Goal: Transaction & Acquisition: Purchase product/service

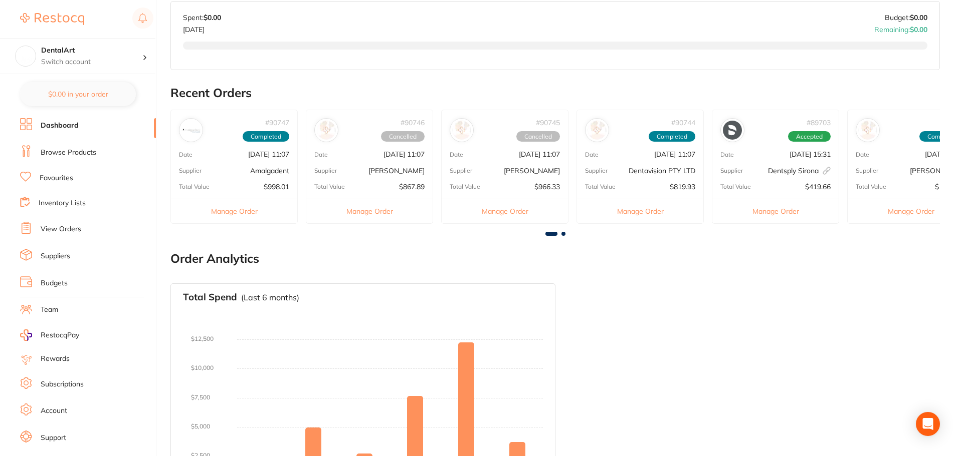
scroll to position [325, 0]
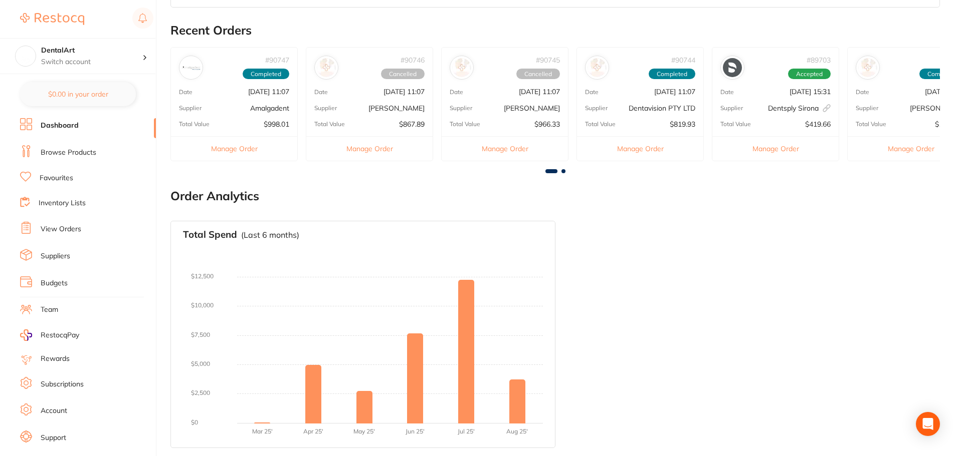
click at [63, 228] on link "View Orders" at bounding box center [61, 229] width 41 height 10
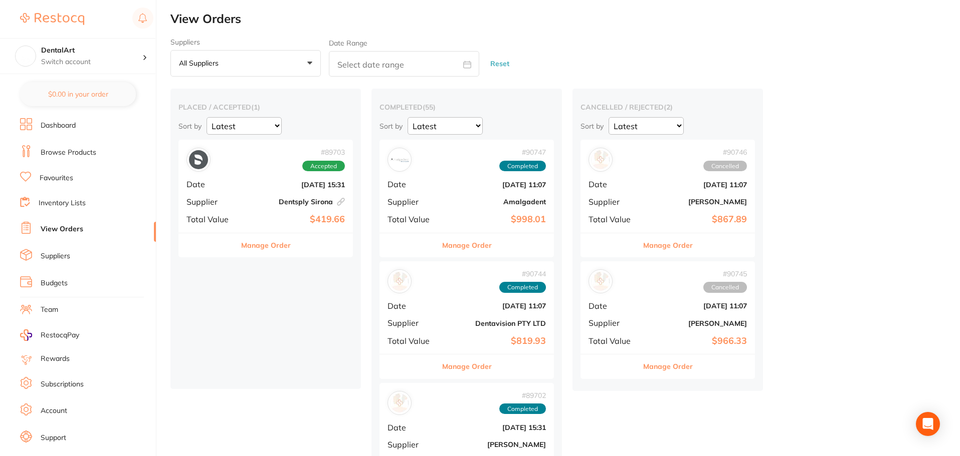
click at [65, 124] on link "Dashboard" at bounding box center [58, 126] width 35 height 10
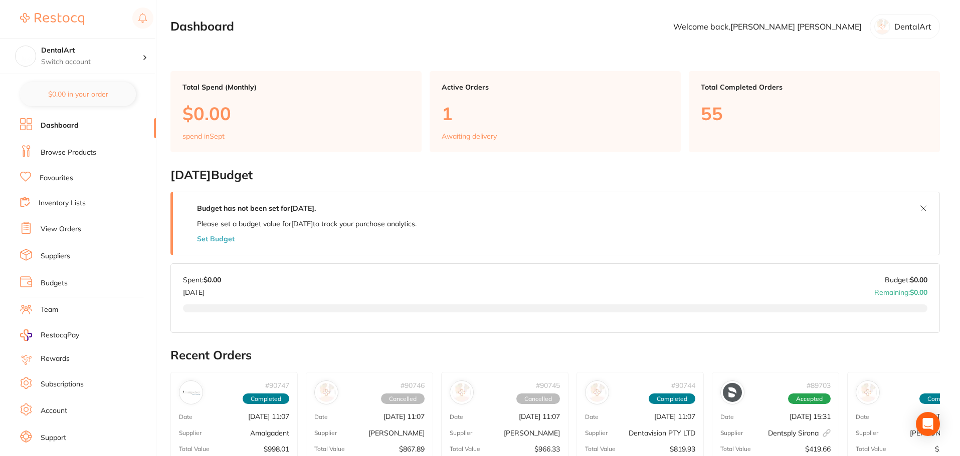
click at [62, 154] on link "Browse Products" at bounding box center [69, 153] width 56 height 10
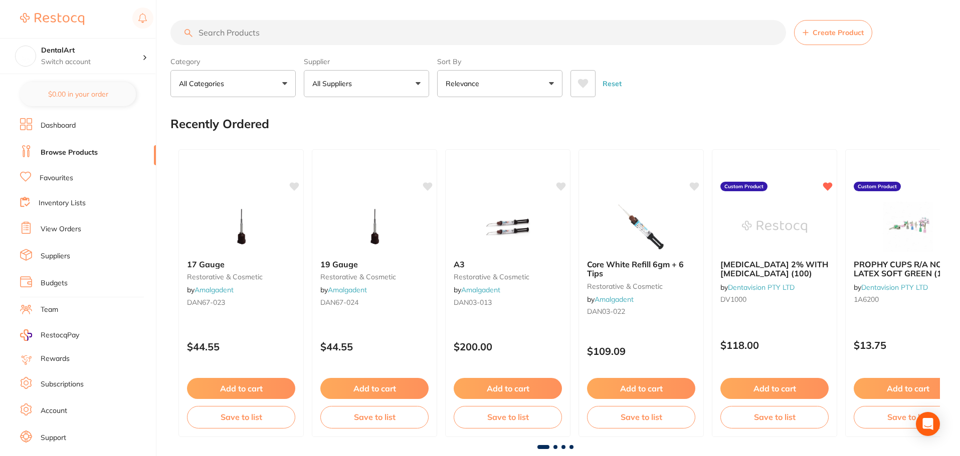
click at [422, 81] on button "All Suppliers" at bounding box center [366, 83] width 125 height 27
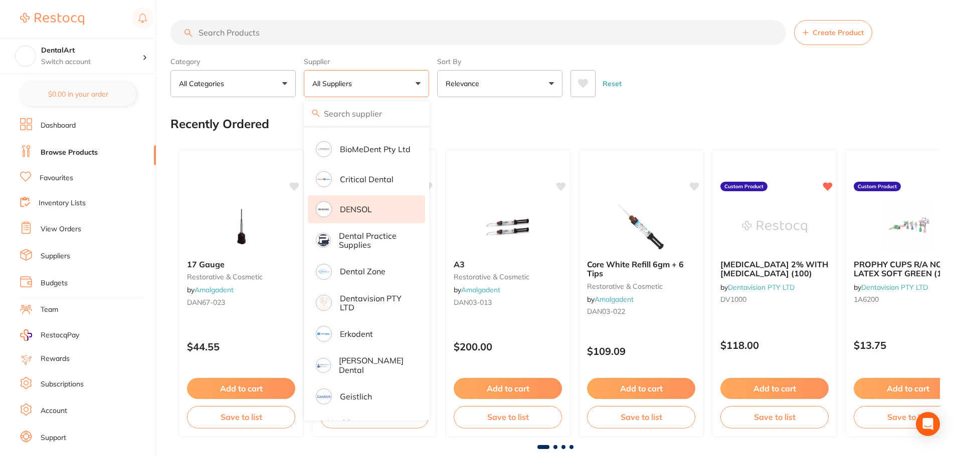
scroll to position [251, 0]
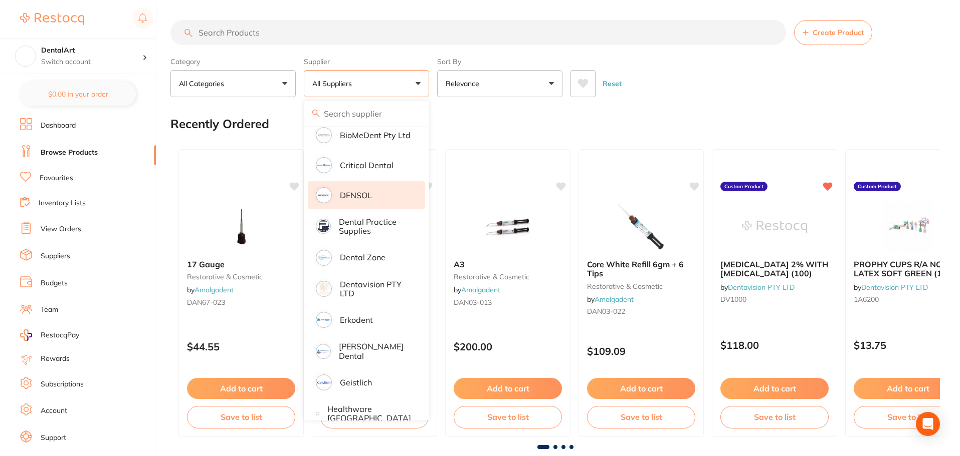
click at [382, 289] on p "Dentavision PTY LTD" at bounding box center [375, 289] width 71 height 19
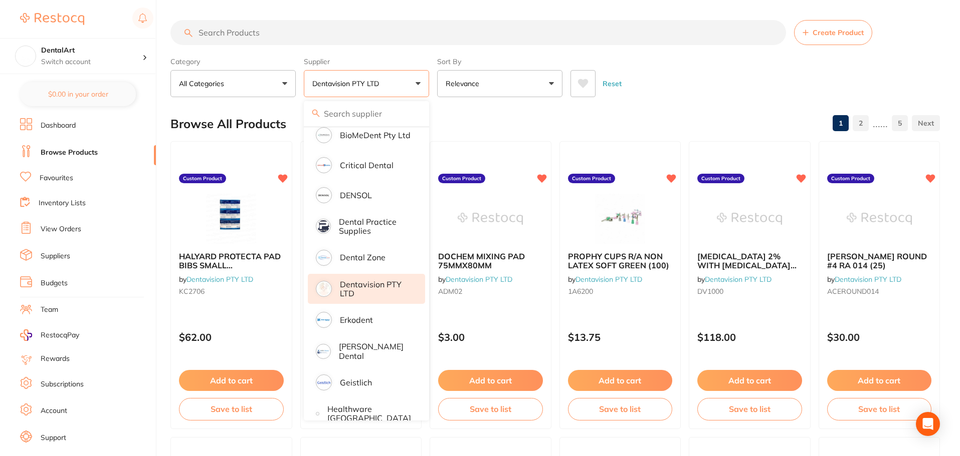
click at [642, 59] on div "Category All Categories All Categories No categories found Clear Category false…" at bounding box center [554, 75] width 769 height 44
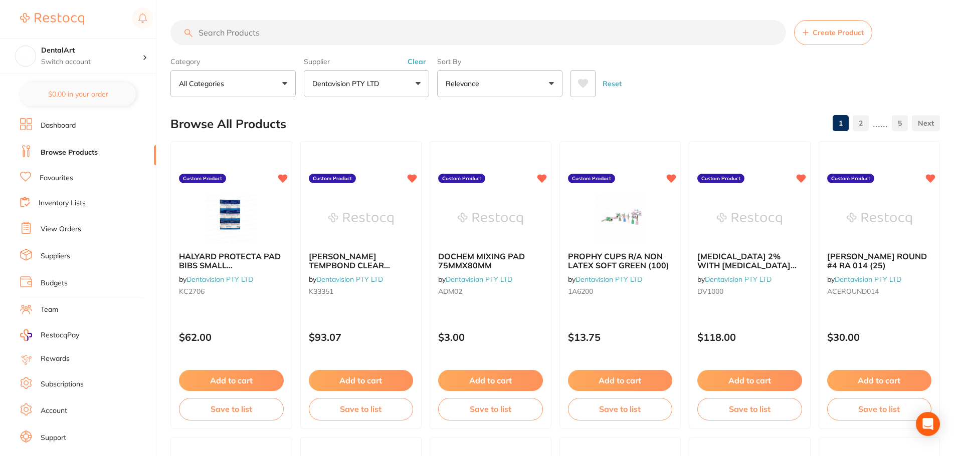
click at [220, 38] on input "search" at bounding box center [477, 32] width 615 height 25
click at [221, 31] on input "search" at bounding box center [477, 32] width 615 height 25
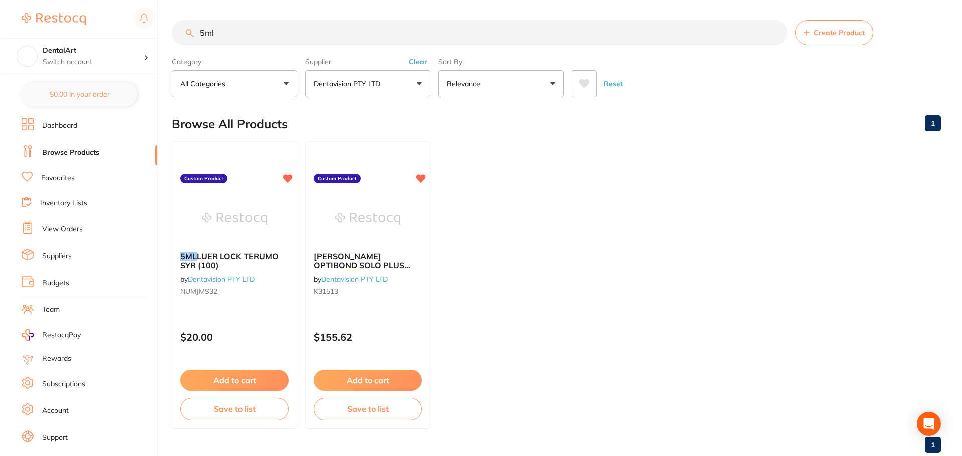
scroll to position [188, 0]
type input "5ml"
click at [226, 230] on img at bounding box center [232, 219] width 65 height 50
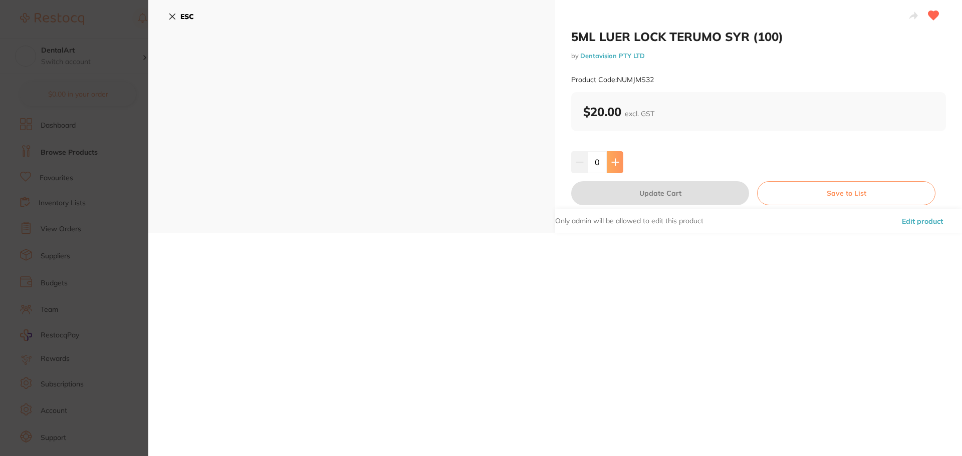
click at [616, 161] on icon at bounding box center [615, 162] width 8 height 8
type input "1"
click at [172, 15] on icon at bounding box center [172, 17] width 8 height 8
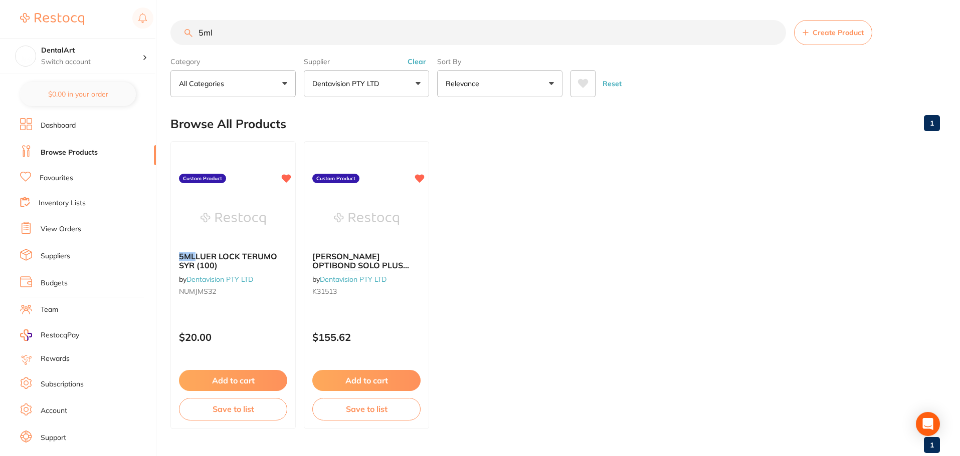
drag, startPoint x: 245, startPoint y: 31, endPoint x: 240, endPoint y: 32, distance: 5.1
click at [244, 33] on input "5ml" at bounding box center [477, 32] width 615 height 25
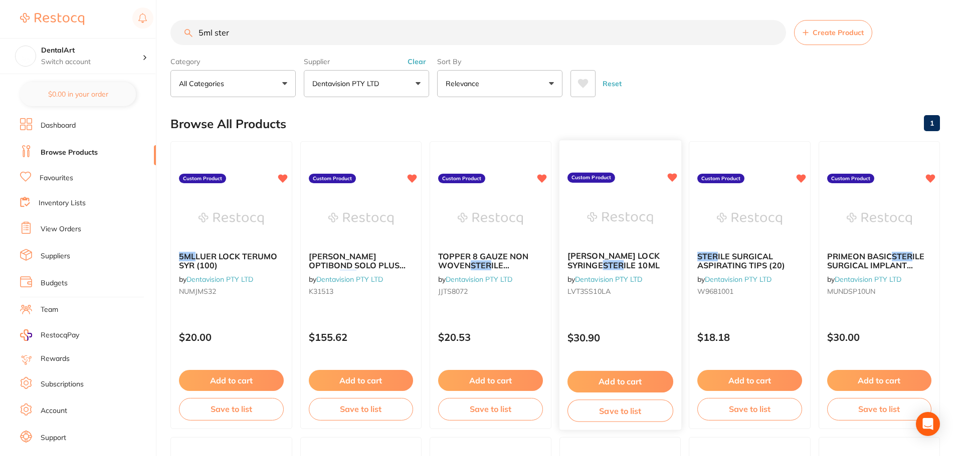
type input "5ml ster"
click at [605, 376] on button "Add to cart" at bounding box center [620, 382] width 106 height 22
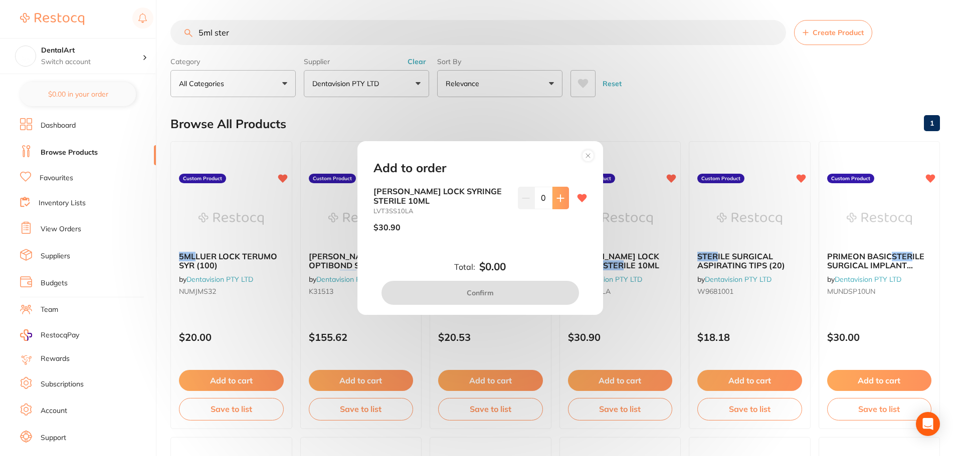
click at [552, 196] on button at bounding box center [560, 198] width 17 height 22
type input "1"
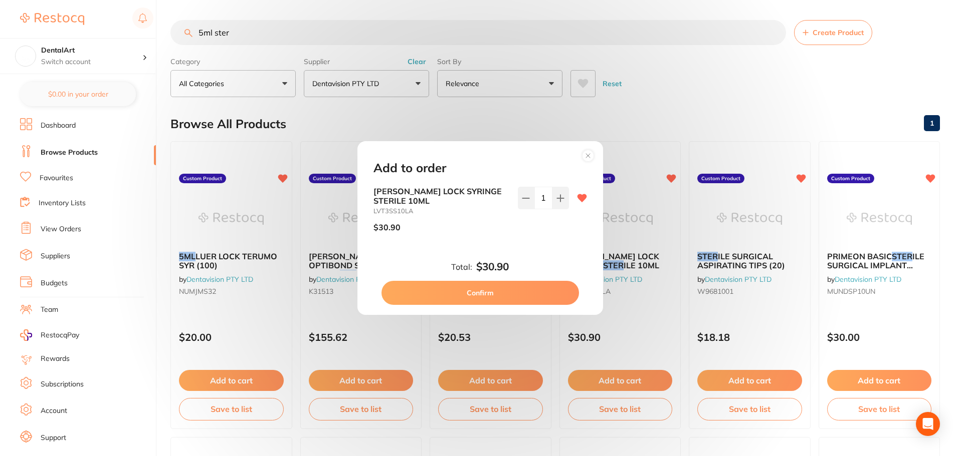
click at [500, 288] on button "Confirm" at bounding box center [479, 293] width 197 height 24
checkbox input "false"
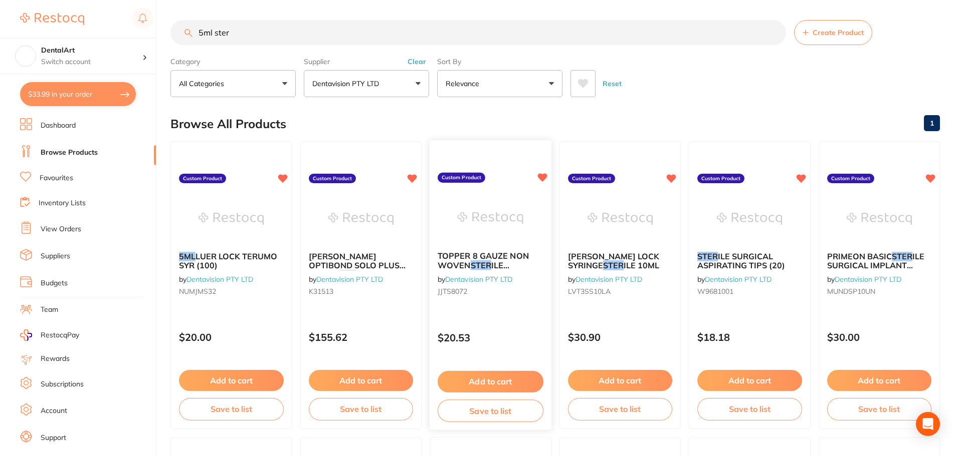
click at [521, 382] on button "Add to cart" at bounding box center [490, 382] width 106 height 22
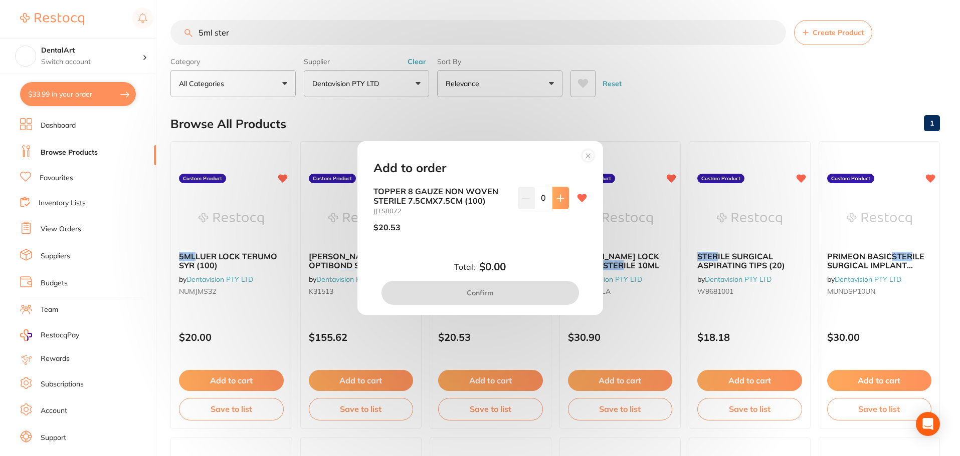
click at [556, 195] on icon at bounding box center [560, 198] width 8 height 8
type input "1"
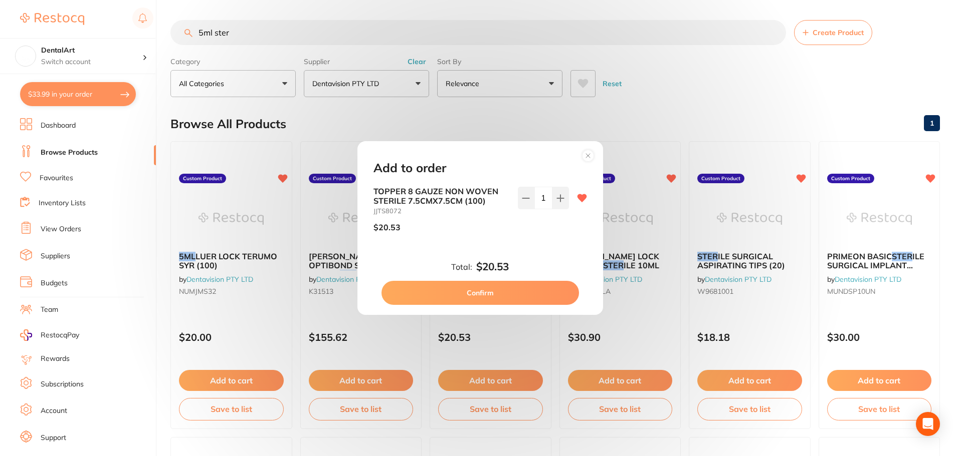
click at [499, 289] on button "Confirm" at bounding box center [479, 293] width 197 height 24
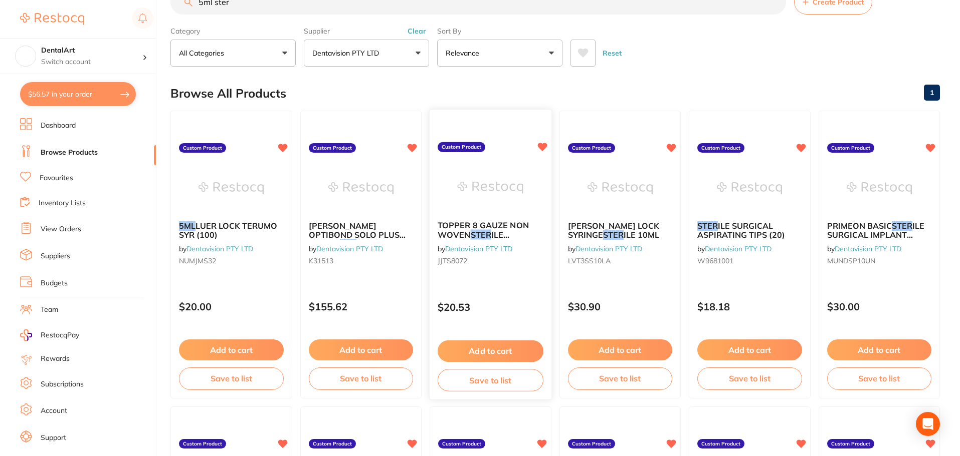
scroll to position [0, 0]
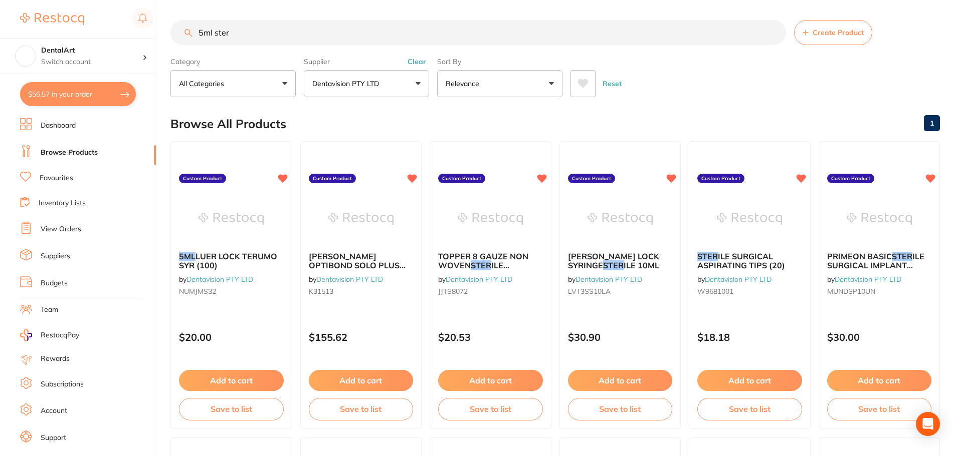
click at [238, 31] on input "5ml ster" at bounding box center [477, 32] width 615 height 25
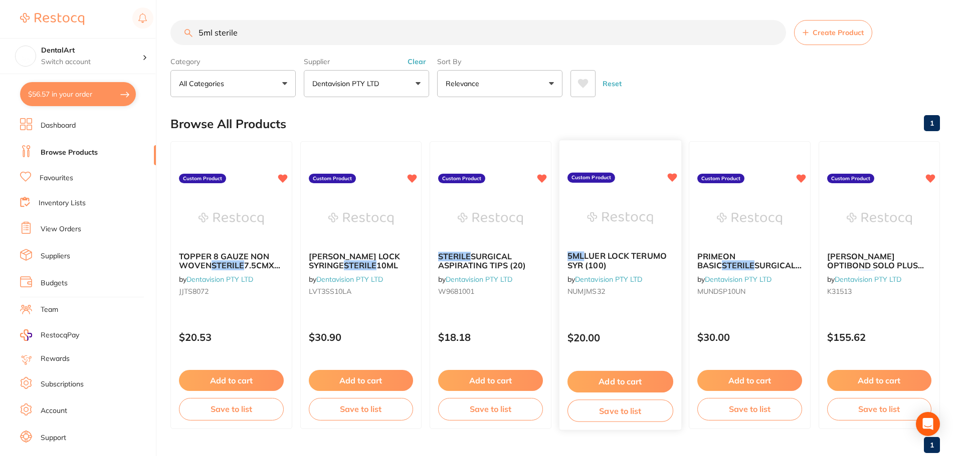
scroll to position [25, 0]
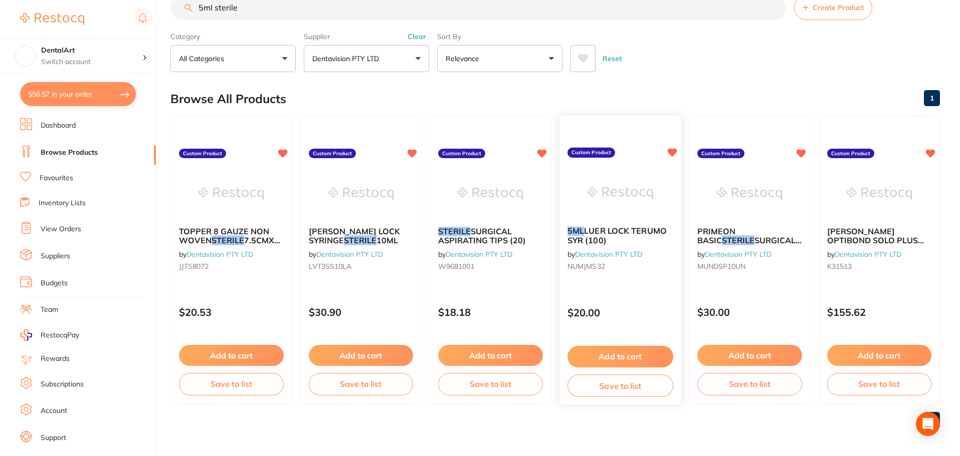
type input "5ml sterile"
click at [627, 357] on button "Add to cart" at bounding box center [620, 357] width 106 height 22
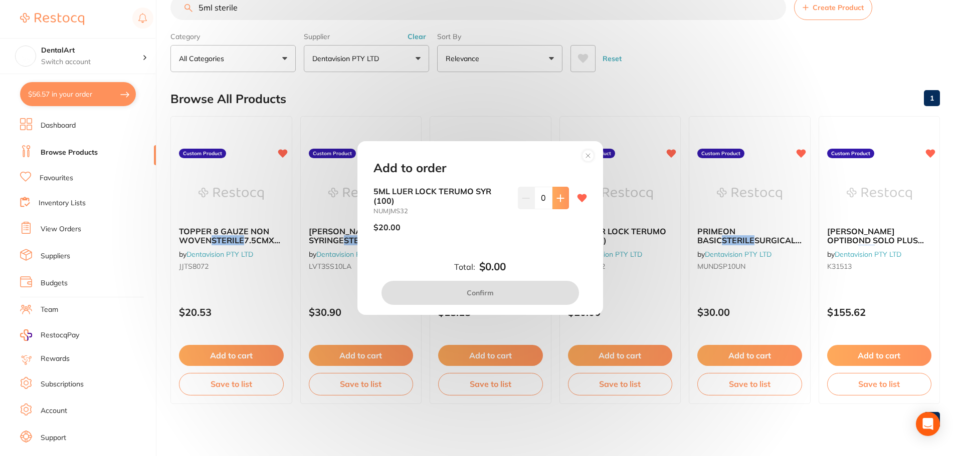
click at [553, 199] on button at bounding box center [560, 198] width 17 height 22
type input "1"
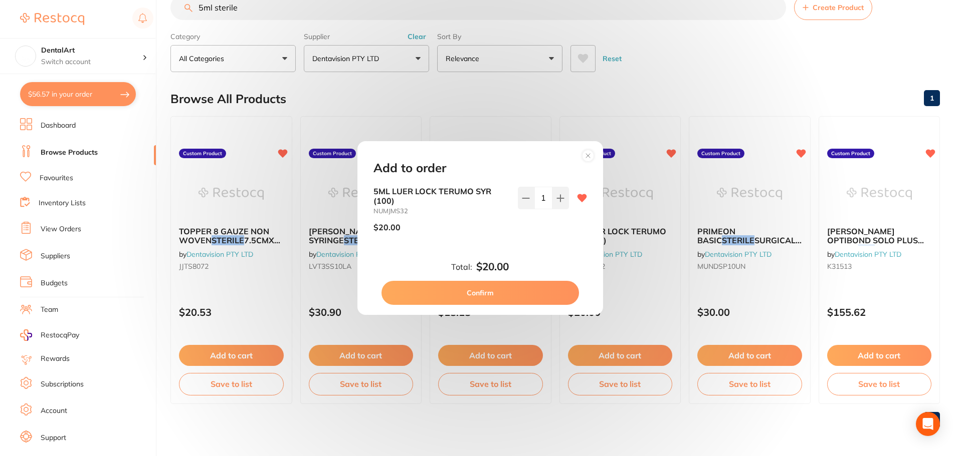
click at [477, 293] on button "Confirm" at bounding box center [479, 293] width 197 height 24
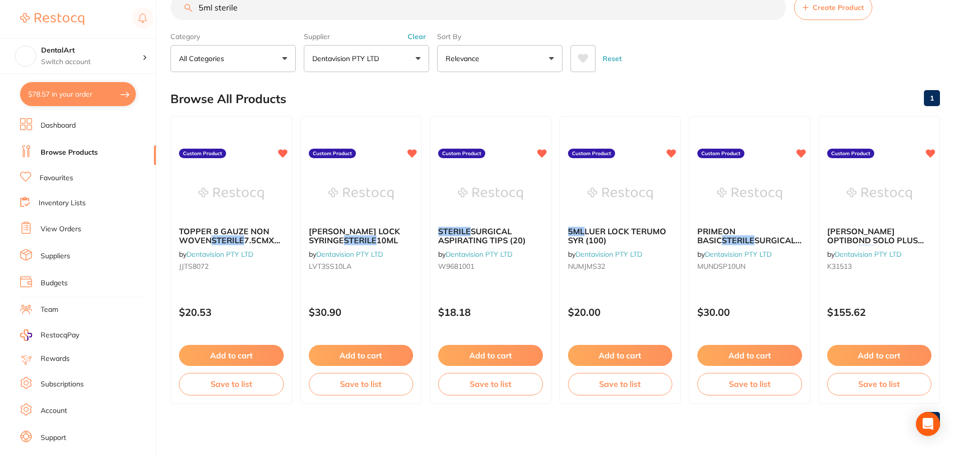
drag, startPoint x: 272, startPoint y: 12, endPoint x: 0, endPoint y: 6, distance: 271.6
click at [0, 6] on div "$78.57 DentalArt Switch account DentalArt $78.57 in your order Dashboard Browse…" at bounding box center [480, 203] width 960 height 456
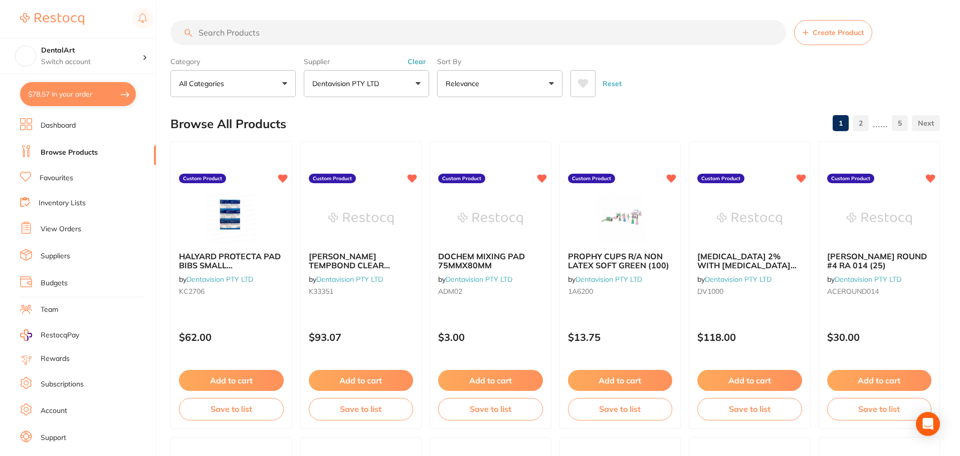
scroll to position [251, 0]
click at [209, 38] on input "search" at bounding box center [477, 32] width 615 height 25
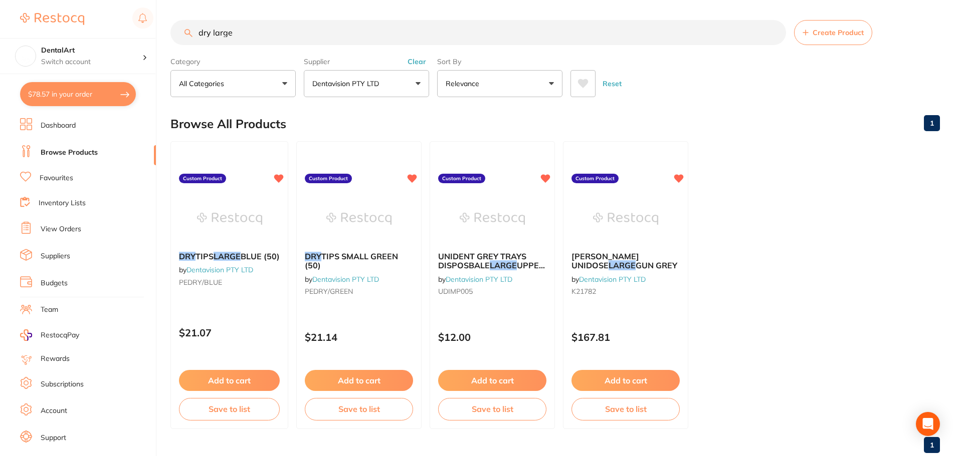
scroll to position [218, 0]
type input "dry large"
click at [261, 377] on button "Add to cart" at bounding box center [229, 382] width 102 height 22
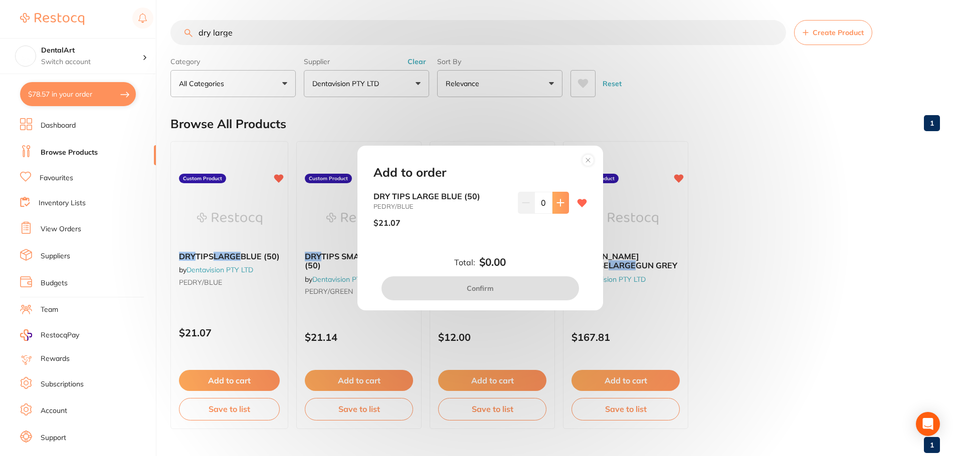
click at [556, 201] on icon at bounding box center [560, 203] width 8 height 8
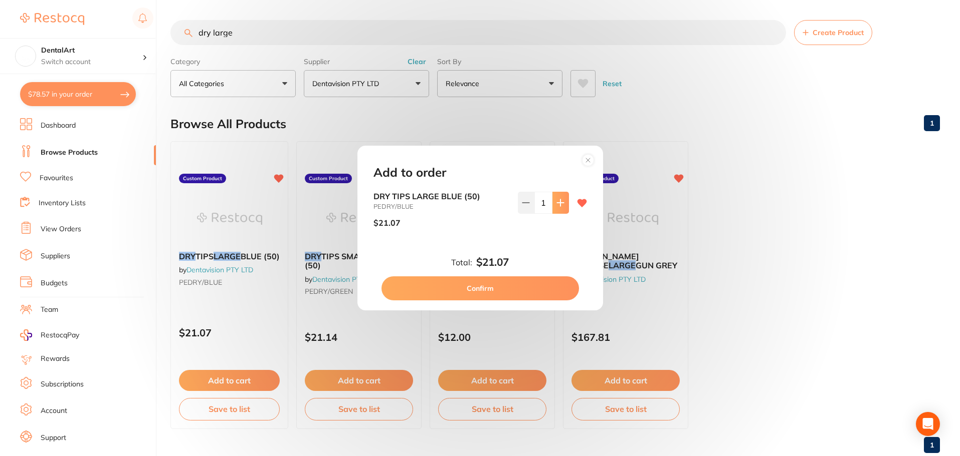
click at [556, 201] on icon at bounding box center [560, 203] width 8 height 8
type input "2"
click at [485, 289] on button "Confirm" at bounding box center [479, 289] width 197 height 24
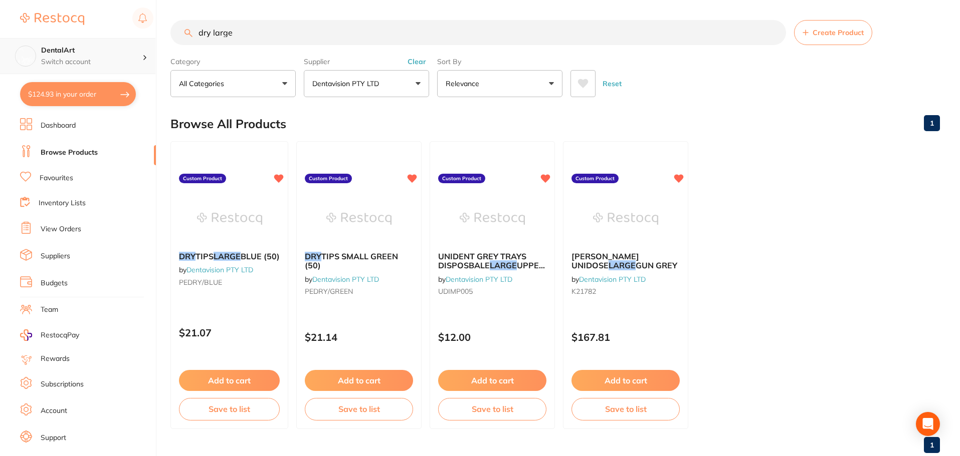
click at [81, 47] on div "$124.93 DentalArt Switch account DentalArt $124.93 in your order Dashboard Brow…" at bounding box center [480, 228] width 960 height 456
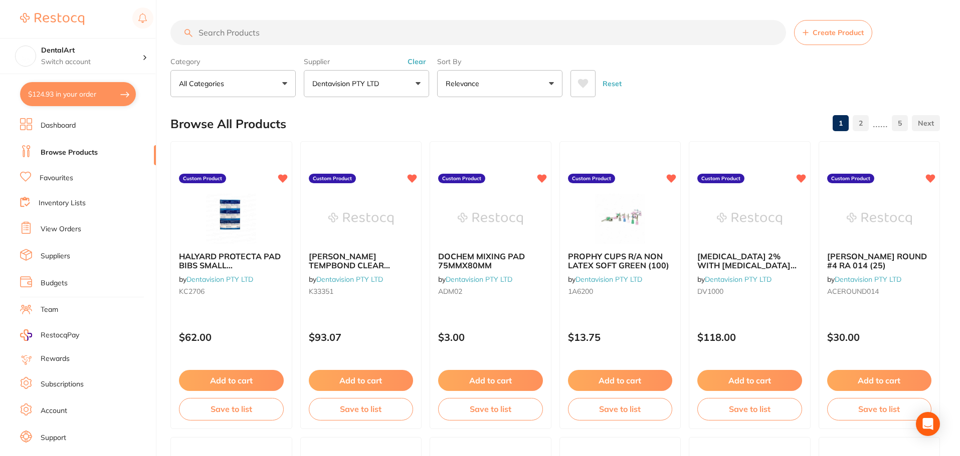
click at [213, 35] on input "search" at bounding box center [477, 32] width 615 height 25
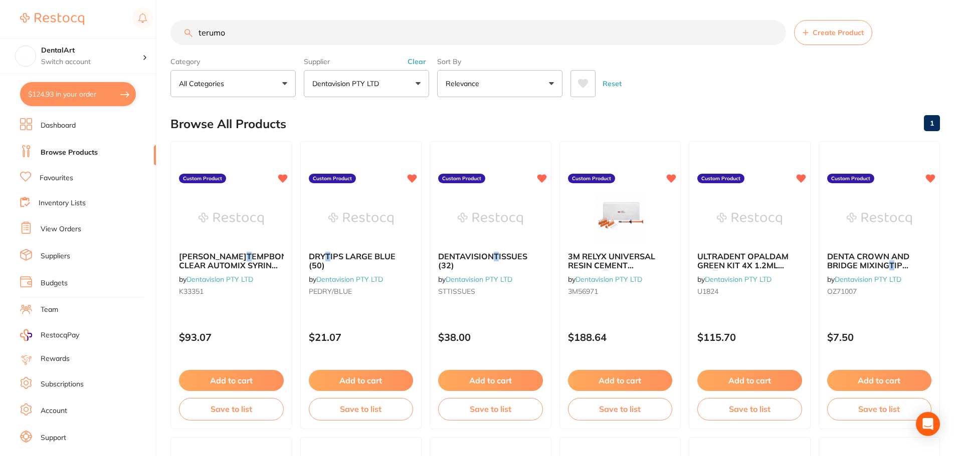
scroll to position [0, 0]
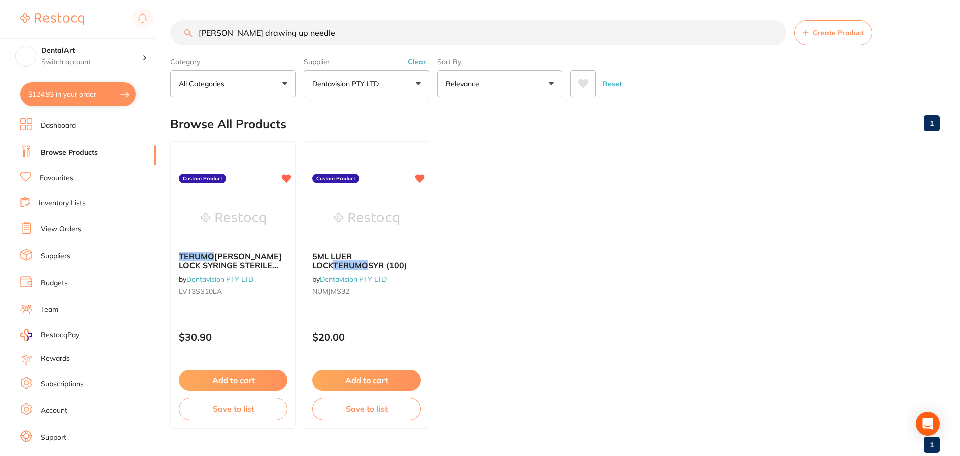
type input "[PERSON_NAME] drawing up needle"
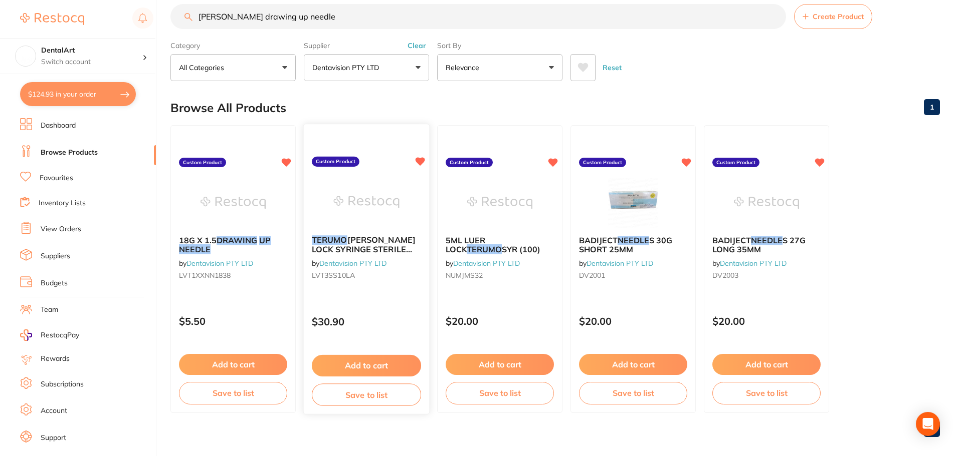
scroll to position [25, 0]
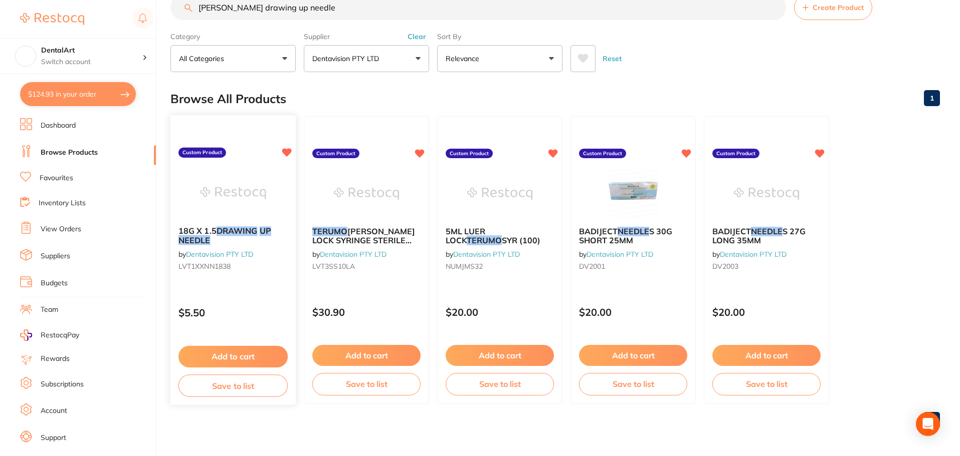
click at [247, 357] on button "Add to cart" at bounding box center [232, 357] width 109 height 22
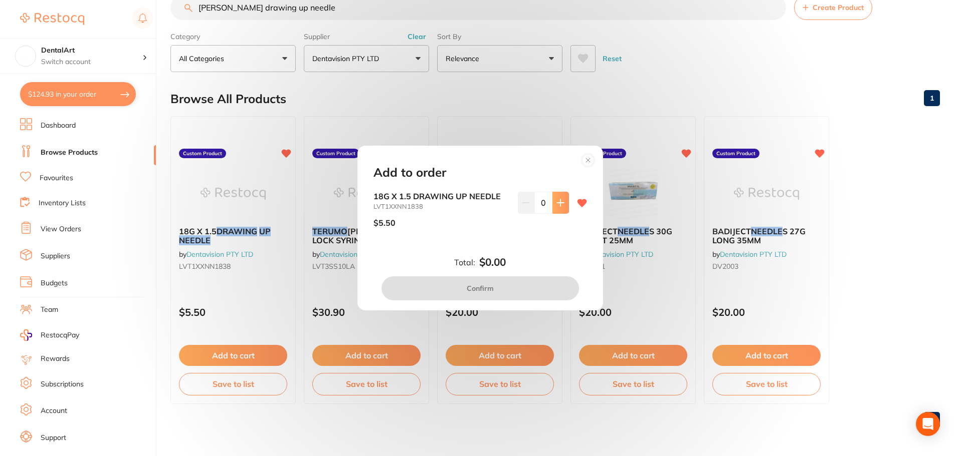
click at [557, 205] on icon at bounding box center [560, 202] width 7 height 7
type input "1"
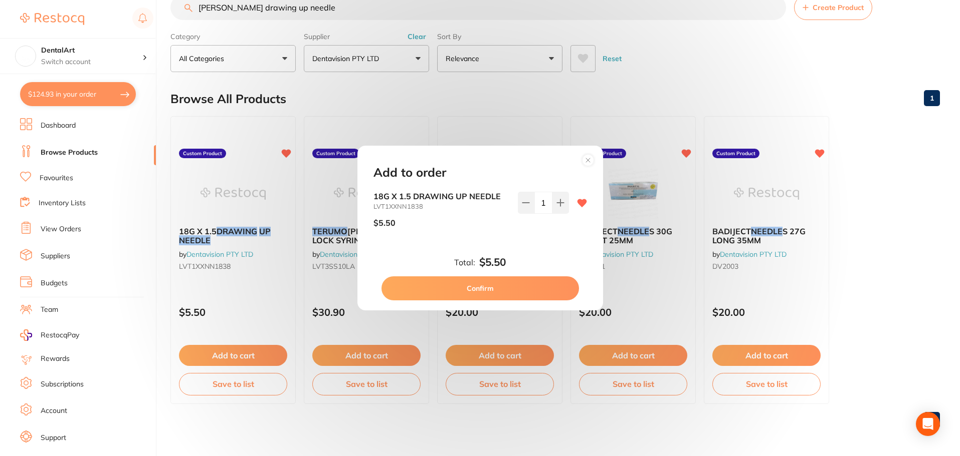
click at [506, 284] on button "Confirm" at bounding box center [479, 289] width 197 height 24
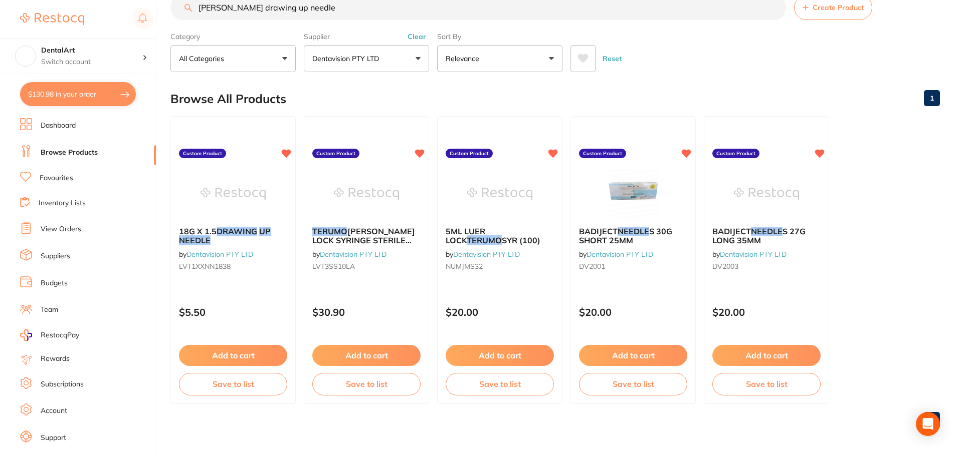
scroll to position [1, 0]
drag, startPoint x: 197, startPoint y: 22, endPoint x: 106, endPoint y: 38, distance: 92.5
click at [112, 36] on div "$130.98 DentalArt Switch account DentalArt $130.98 in your order Dashboard Brow…" at bounding box center [480, 203] width 960 height 456
click at [217, 181] on img at bounding box center [233, 193] width 66 height 51
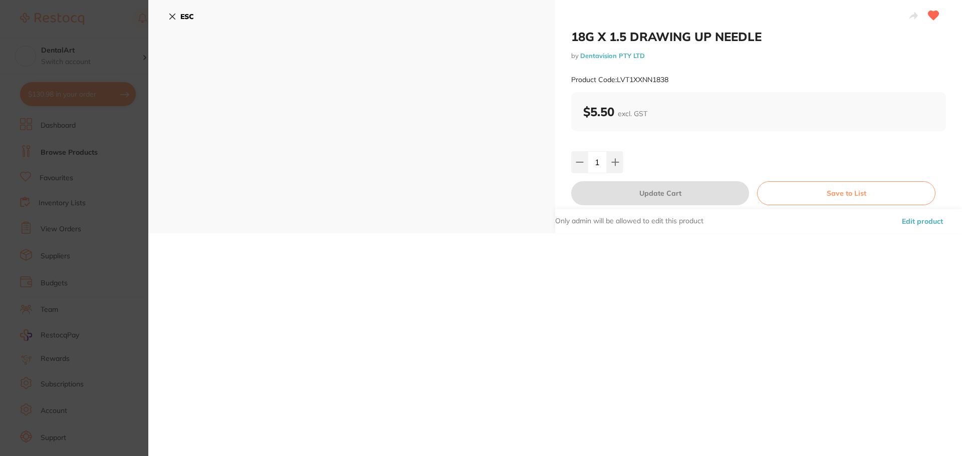
click at [174, 15] on icon at bounding box center [173, 17] width 6 height 6
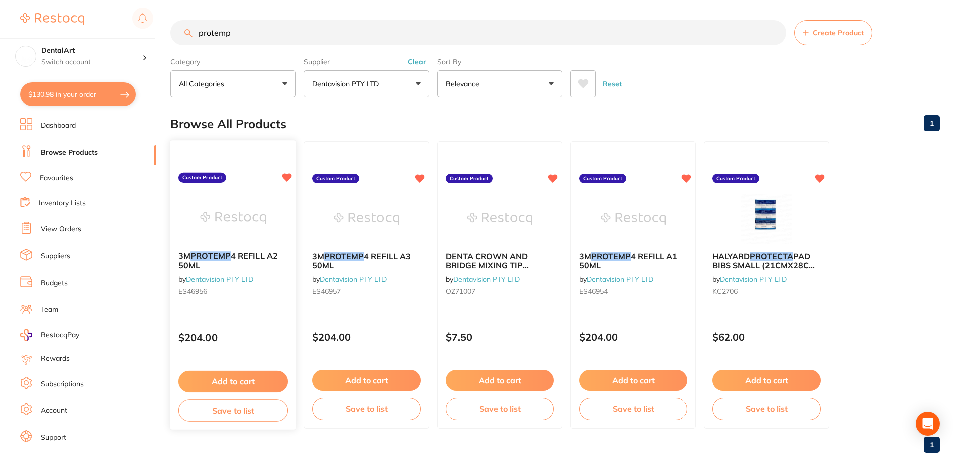
type input "protemp"
drag, startPoint x: 244, startPoint y: 256, endPoint x: 238, endPoint y: 259, distance: 6.5
click at [244, 256] on span "4 REFILL A2 50ML" at bounding box center [228, 261] width 98 height 19
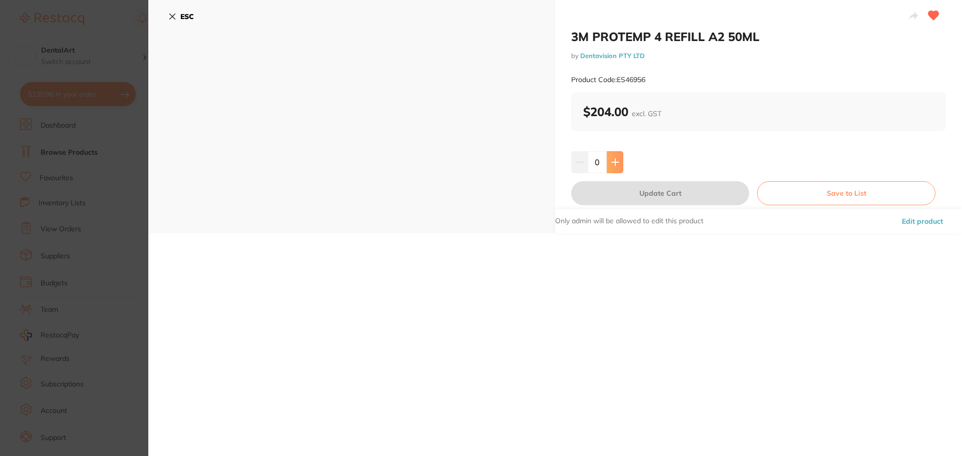
click at [611, 166] on icon at bounding box center [615, 162] width 8 height 8
type input "1"
click at [652, 195] on button "Update Cart" at bounding box center [660, 193] width 178 height 24
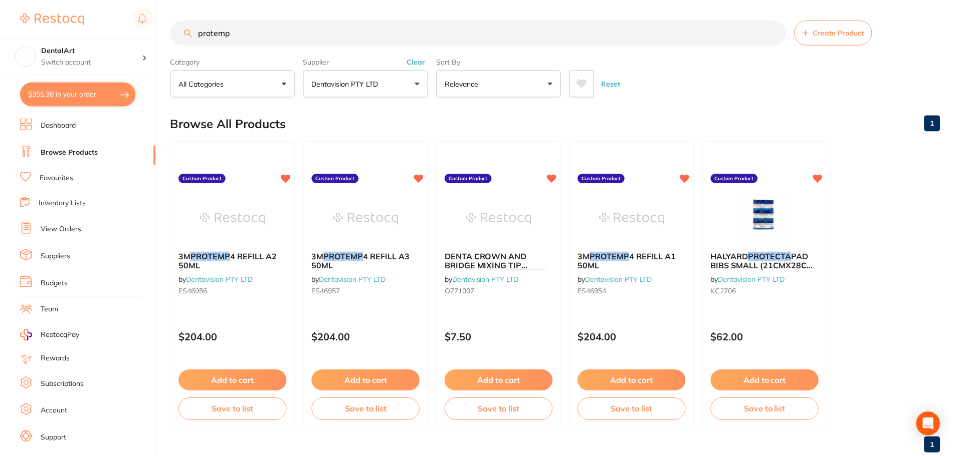
scroll to position [25, 0]
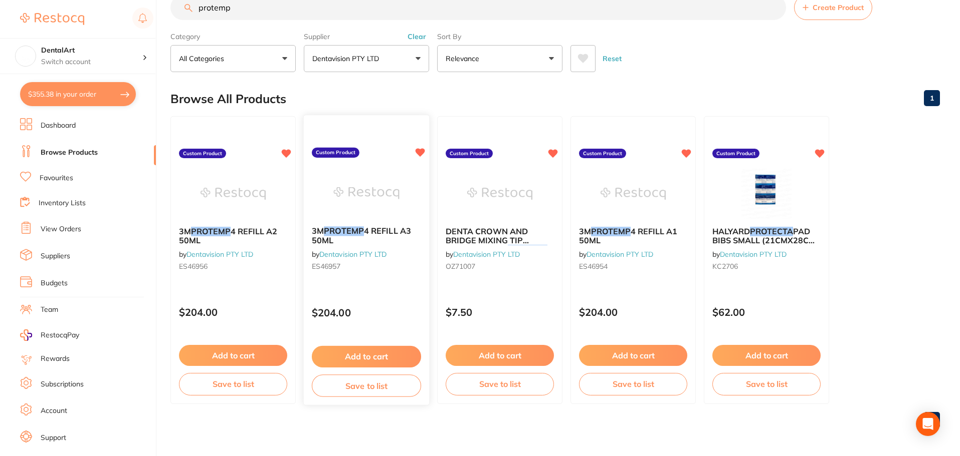
click at [379, 348] on button "Add to cart" at bounding box center [366, 357] width 109 height 22
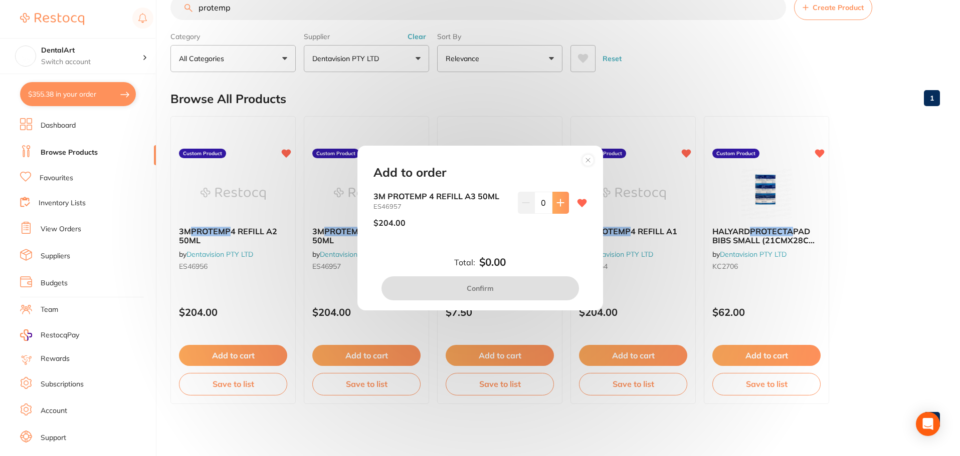
click at [560, 201] on icon at bounding box center [560, 203] width 8 height 8
type input "2"
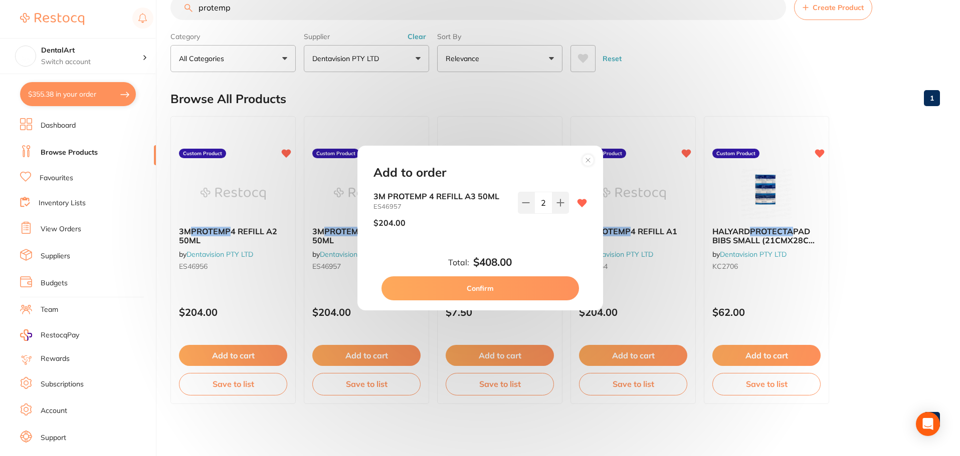
click at [491, 291] on button "Confirm" at bounding box center [479, 289] width 197 height 24
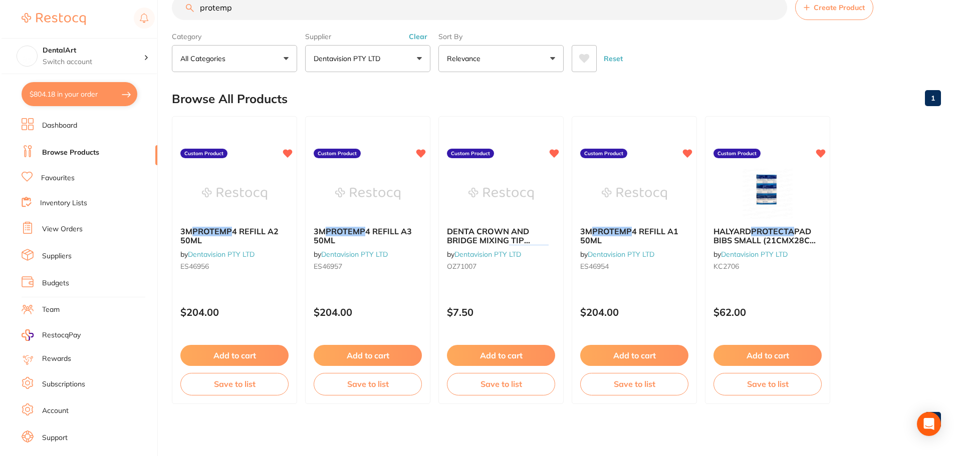
scroll to position [0, 0]
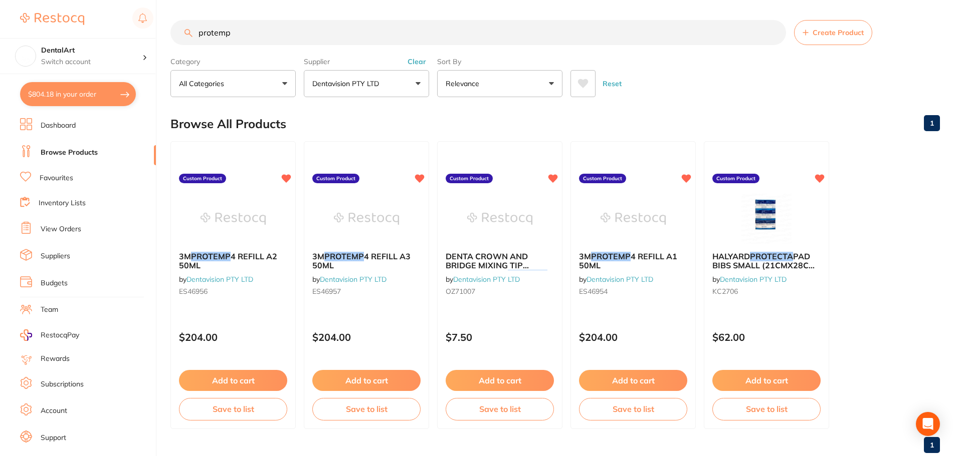
drag, startPoint x: 242, startPoint y: 30, endPoint x: 0, endPoint y: 9, distance: 242.4
click at [0, 9] on div "$804.18 DentalArt Switch account DentalArt $804.18 in your order Dashboard Brow…" at bounding box center [480, 228] width 960 height 456
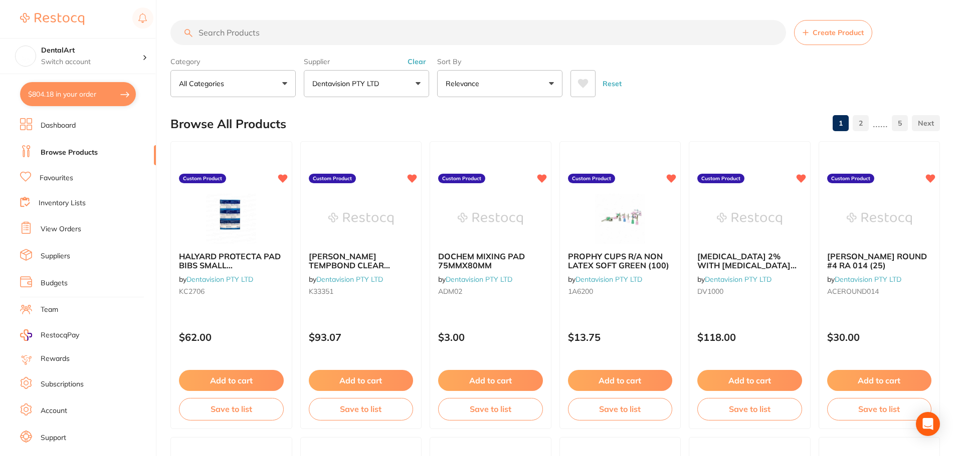
click at [231, 27] on input "search" at bounding box center [477, 32] width 615 height 25
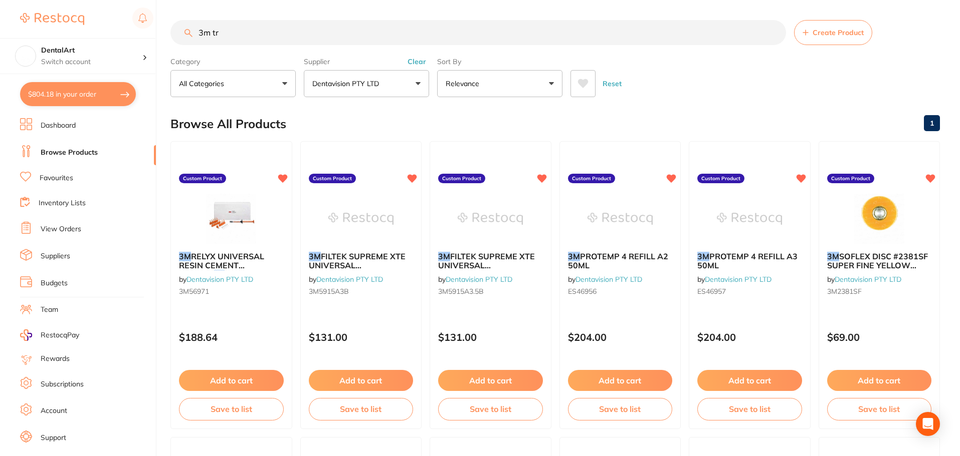
type input "3m tr"
click at [230, 238] on img at bounding box center [230, 219] width 65 height 50
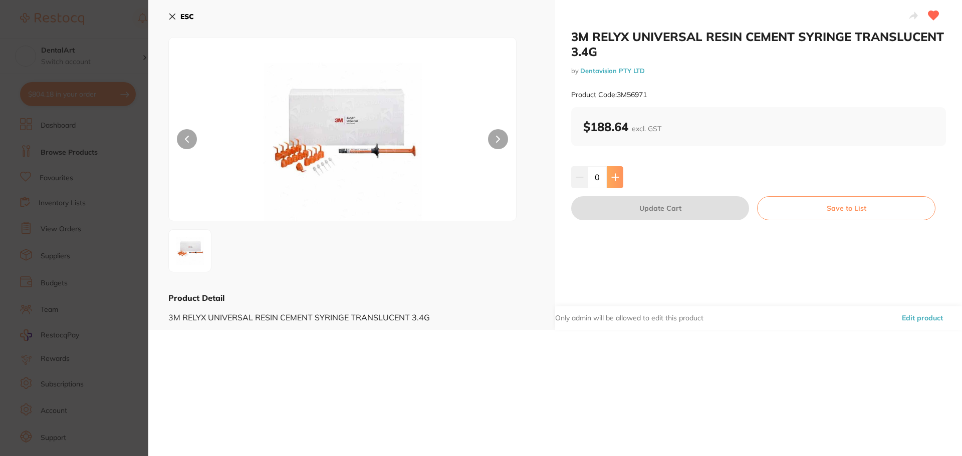
click at [617, 176] on icon at bounding box center [615, 177] width 8 height 8
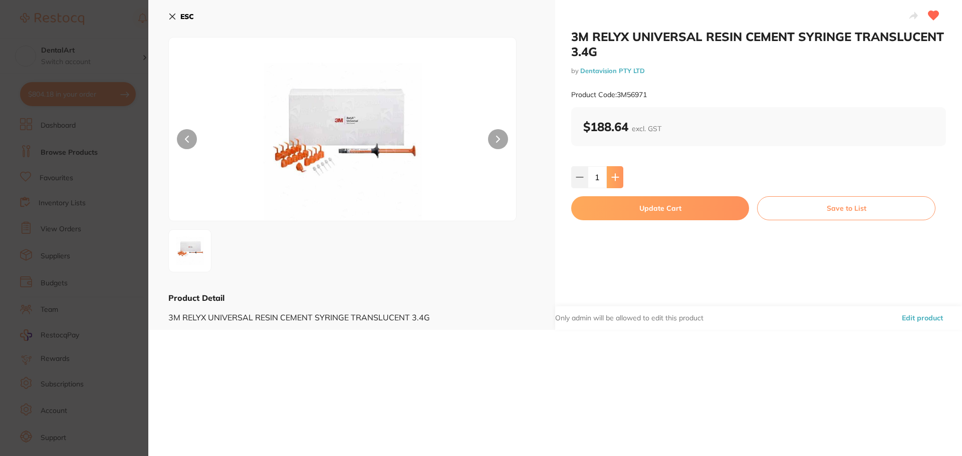
click at [618, 176] on button at bounding box center [615, 177] width 17 height 22
type input "2"
click at [629, 212] on button "Update Cart" at bounding box center [660, 208] width 178 height 24
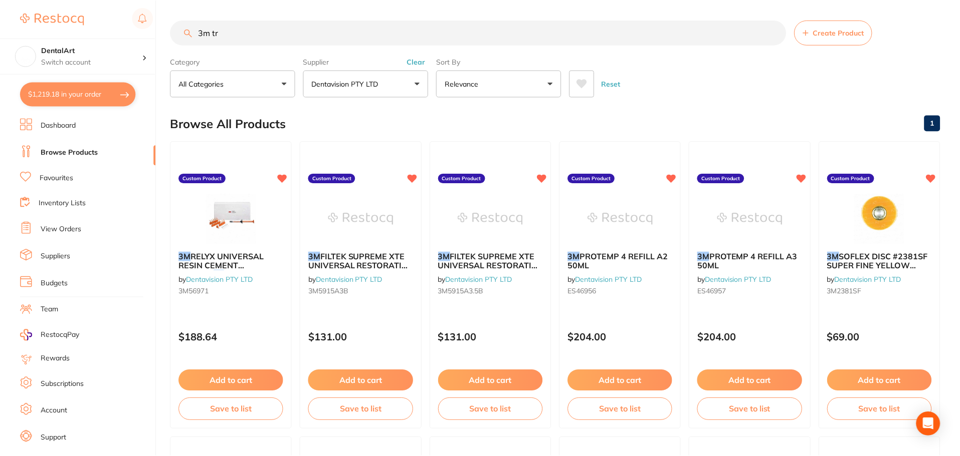
scroll to position [1, 0]
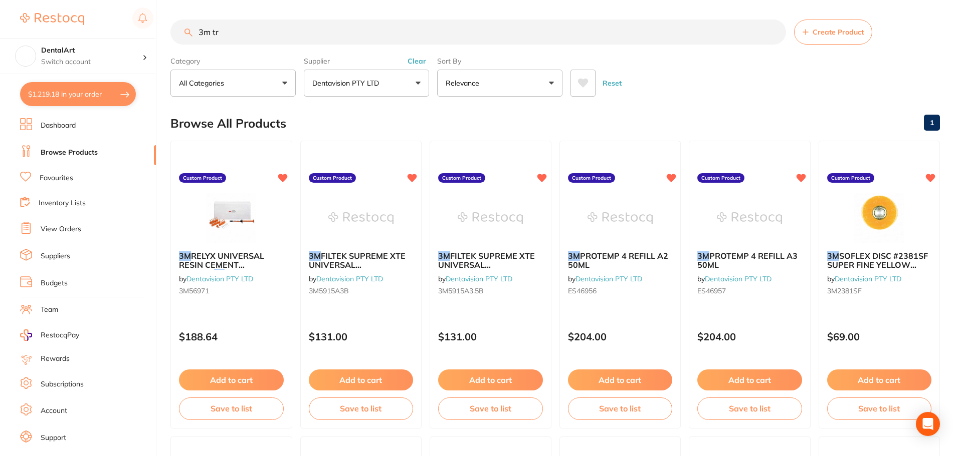
click at [123, 97] on button "$1,219.18 in your order" at bounding box center [78, 94] width 116 height 24
checkbox input "true"
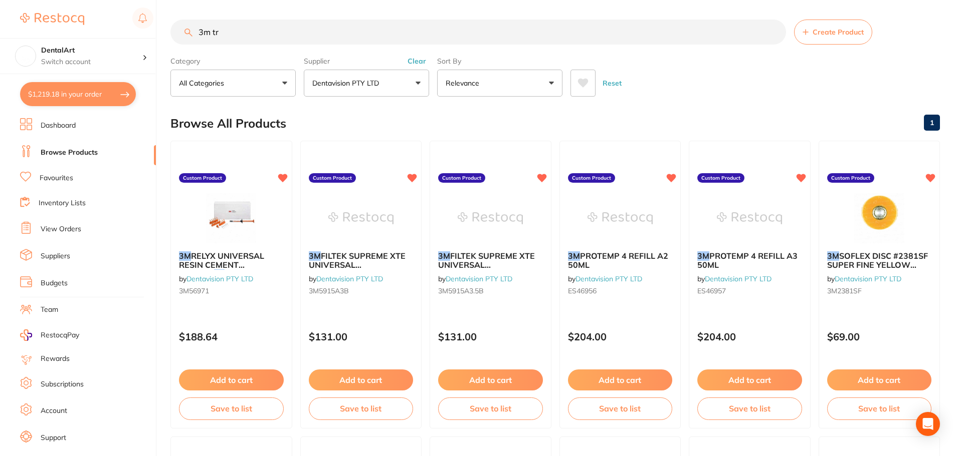
checkbox input "true"
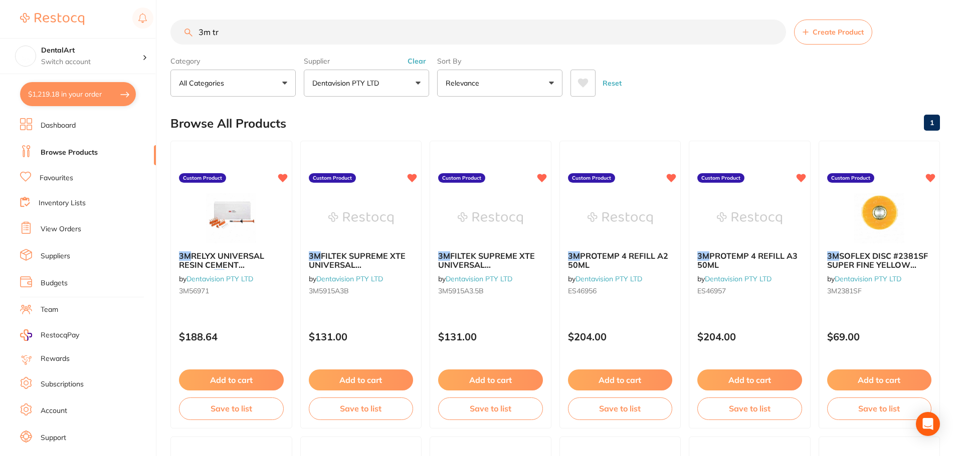
checkbox input "true"
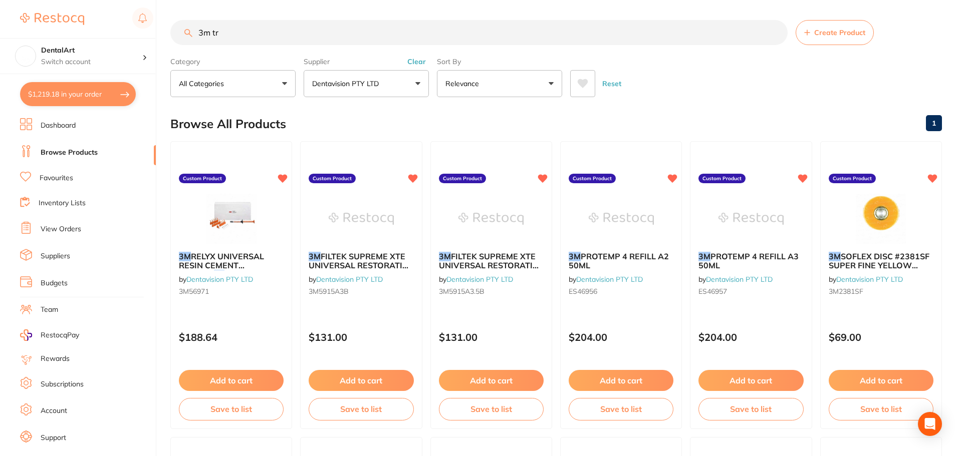
checkbox input "true"
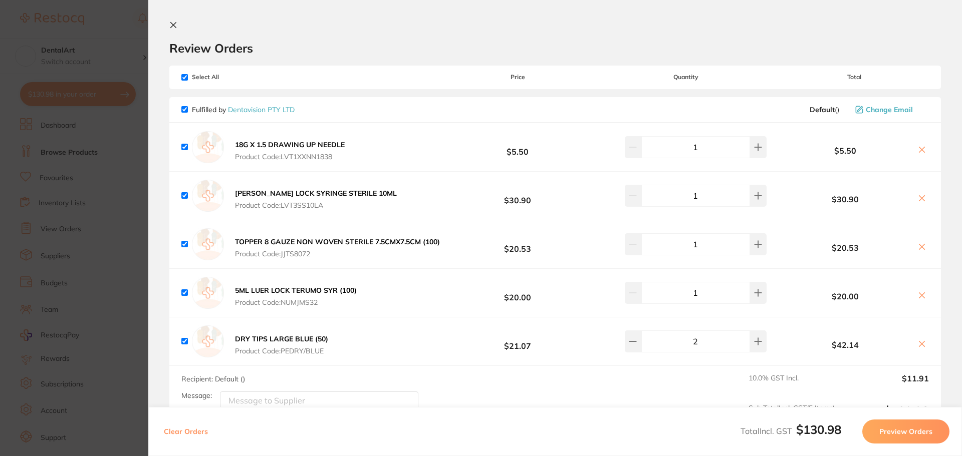
click at [80, 28] on section "Update RRP Set your pre negotiated price for this item. Item Agreed RRP (excl. …" at bounding box center [481, 228] width 962 height 456
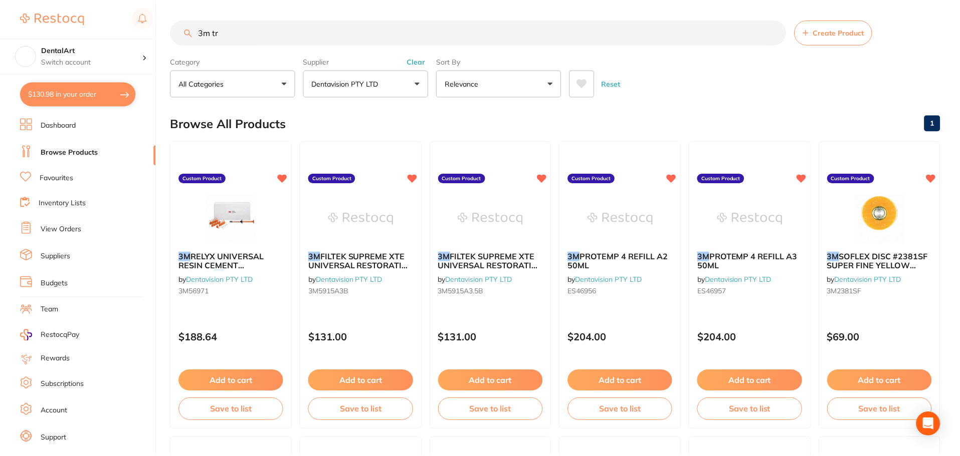
scroll to position [1, 0]
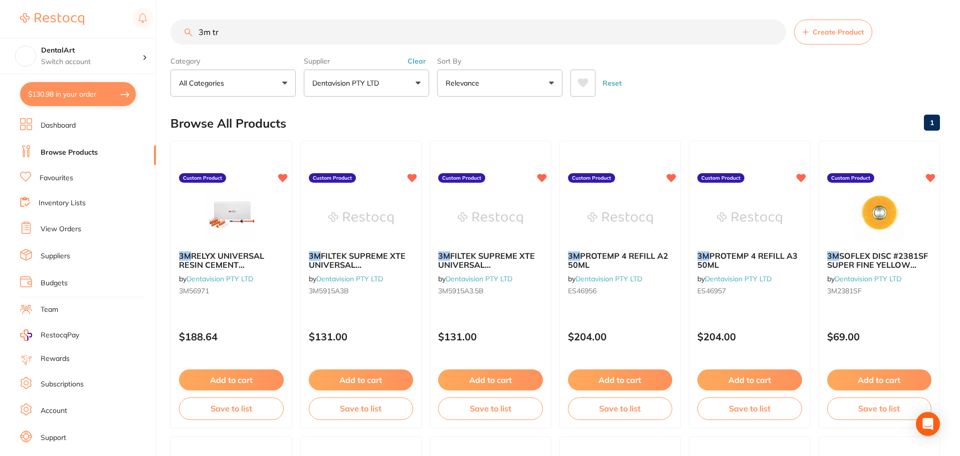
click at [104, 95] on button "$130.98 in your order" at bounding box center [78, 94] width 116 height 24
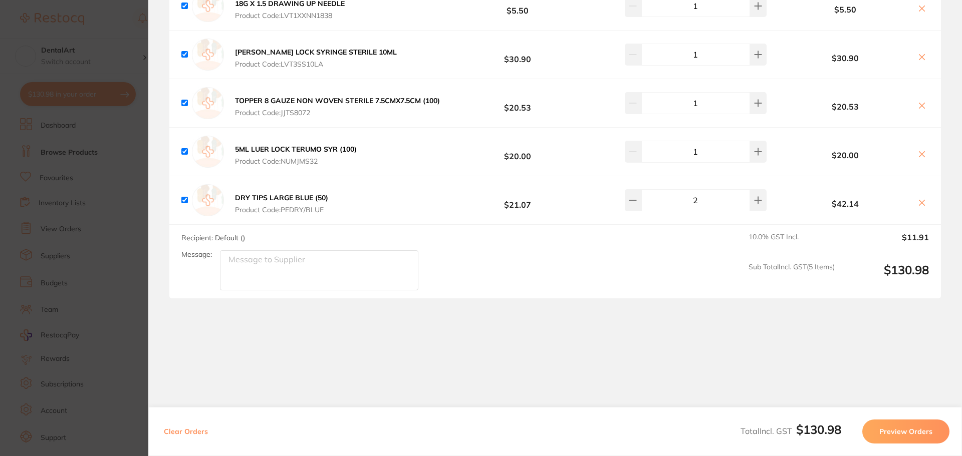
scroll to position [145, 0]
click at [87, 232] on section "Update RRP Set your pre negotiated price for this item. Item Agreed RRP (excl. …" at bounding box center [481, 228] width 962 height 456
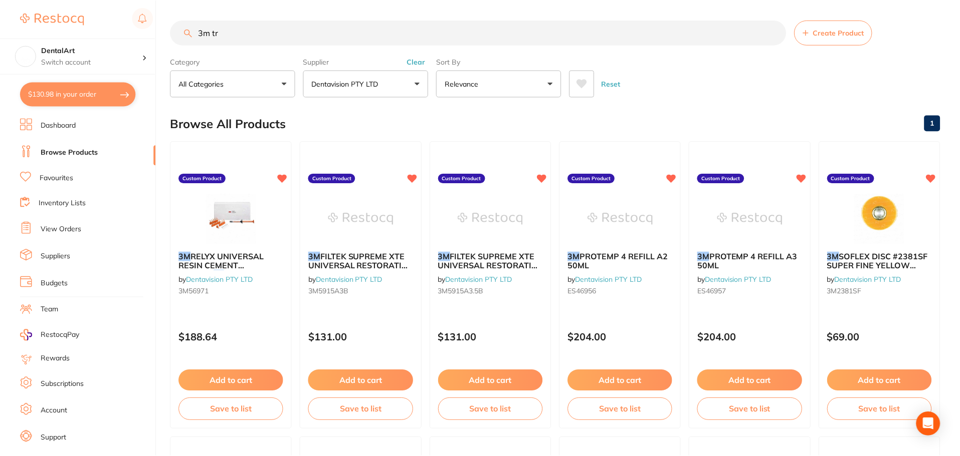
scroll to position [1, 0]
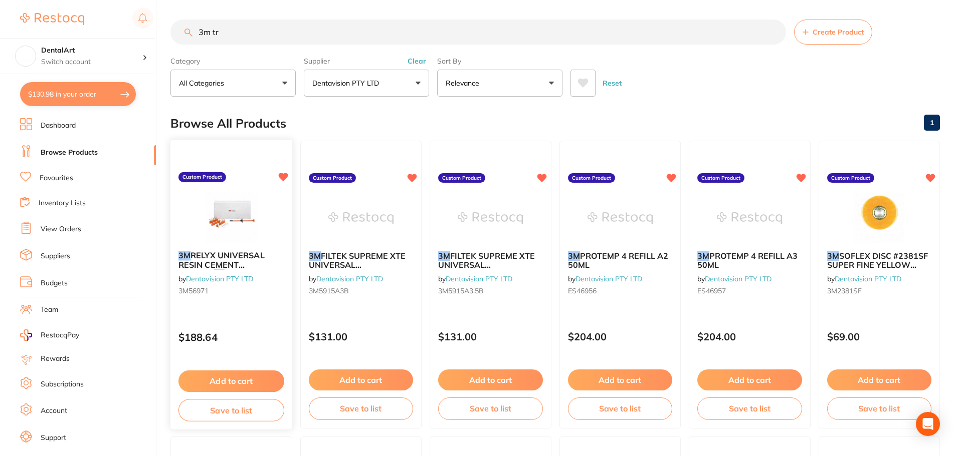
click at [237, 292] on small "3M56971" at bounding box center [231, 291] width 106 height 8
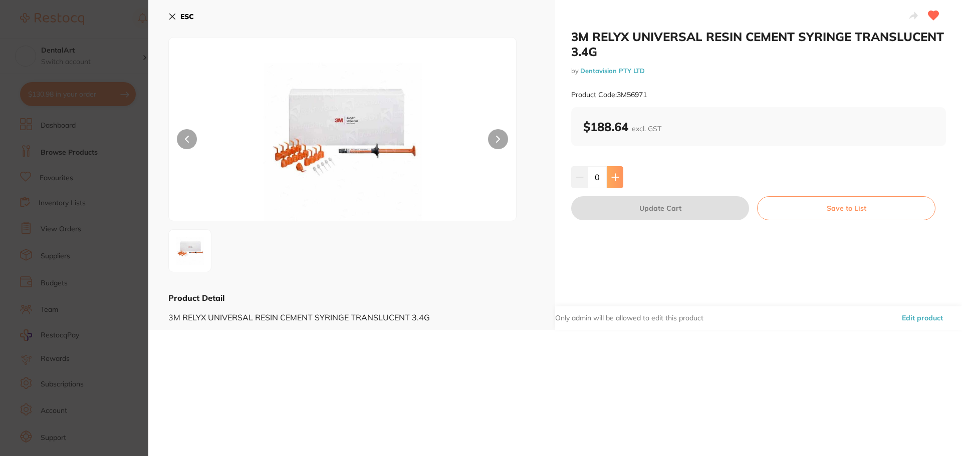
click at [608, 174] on button at bounding box center [615, 177] width 17 height 22
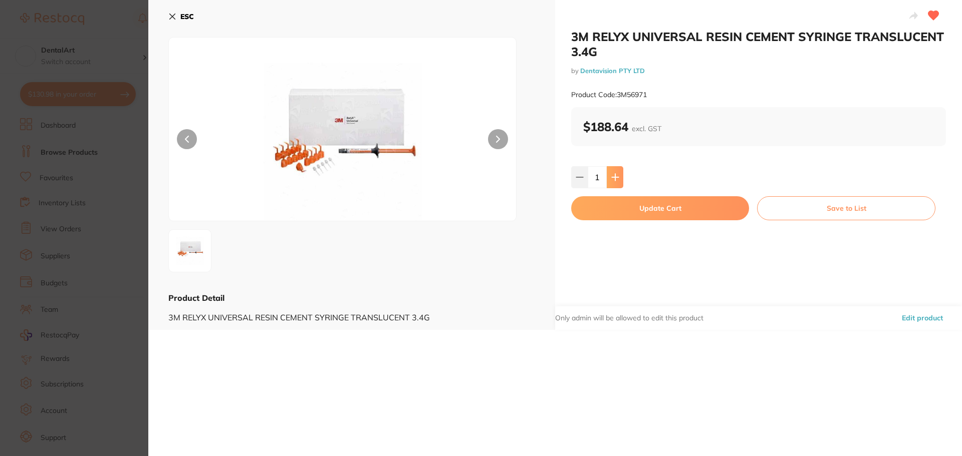
click at [608, 175] on button at bounding box center [615, 177] width 17 height 22
type input "2"
click at [641, 209] on button "Update Cart" at bounding box center [660, 208] width 178 height 24
checkbox input "false"
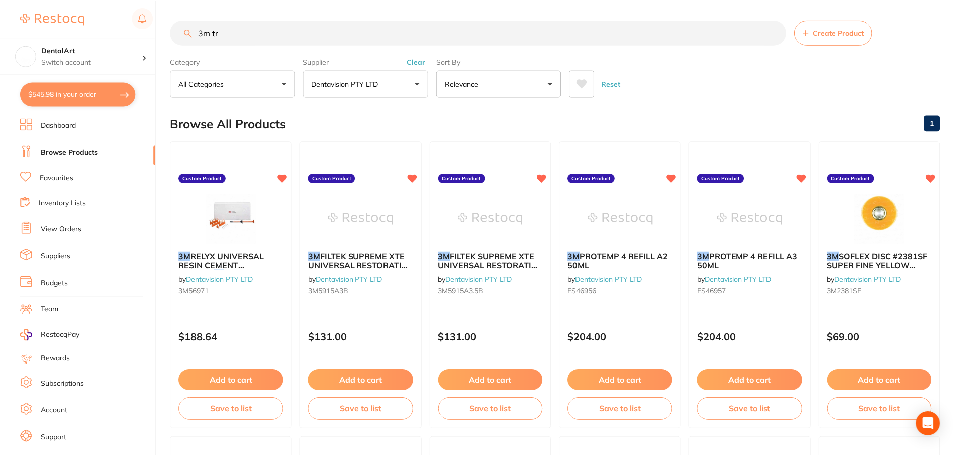
scroll to position [1, 0]
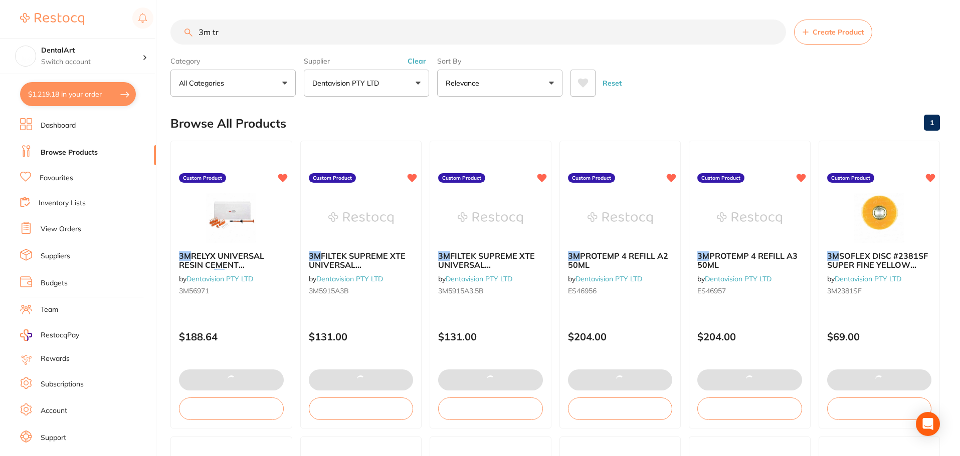
type input "4"
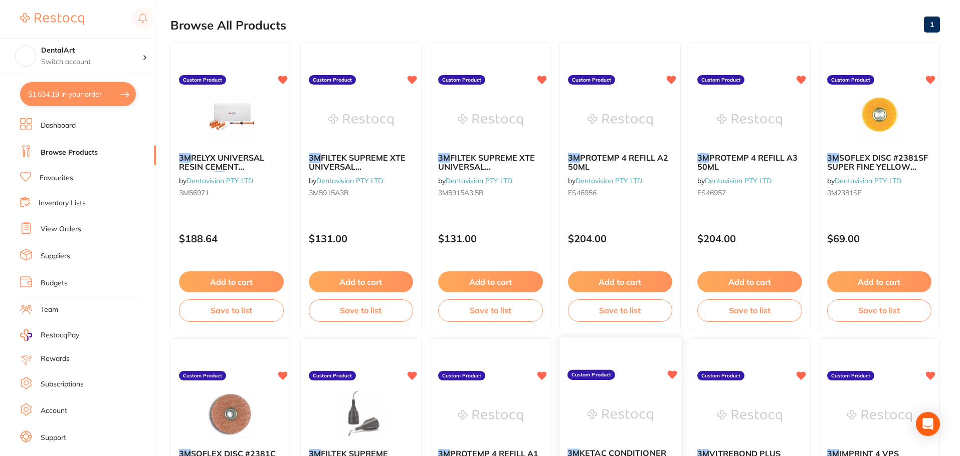
scroll to position [94, 0]
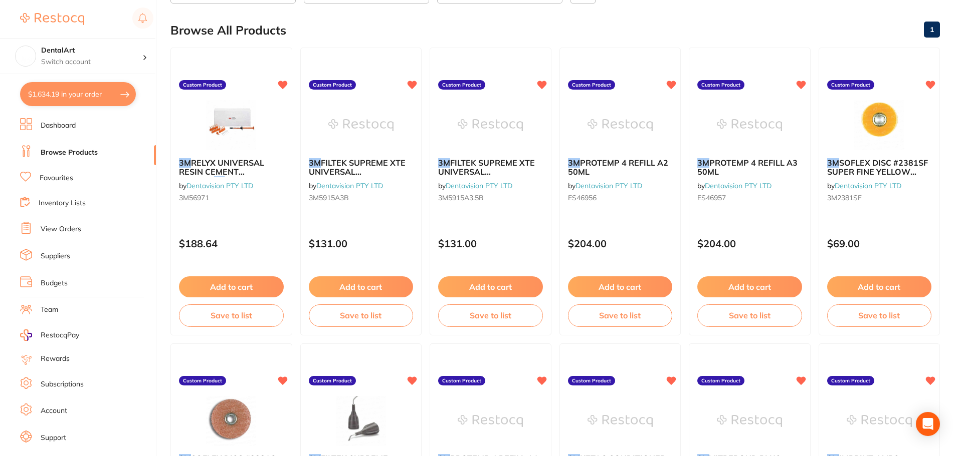
click at [114, 91] on button "$1,634.19 in your order" at bounding box center [78, 94] width 116 height 24
checkbox input "true"
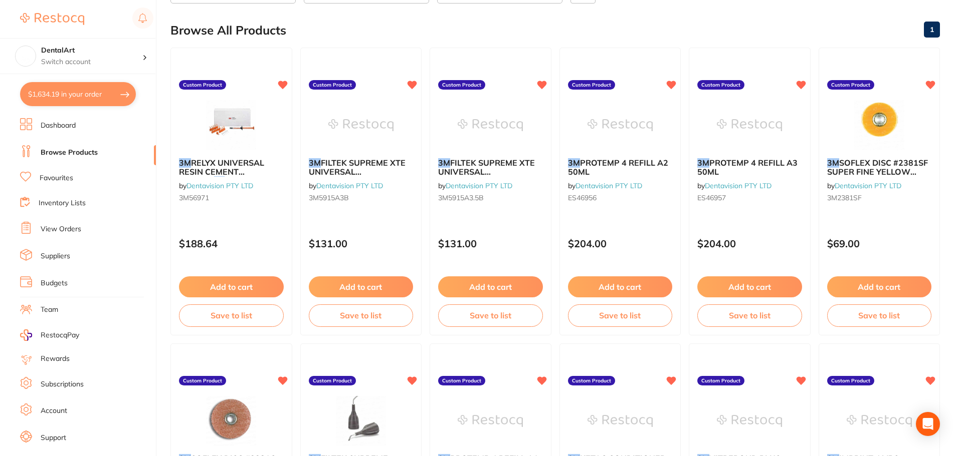
checkbox input "true"
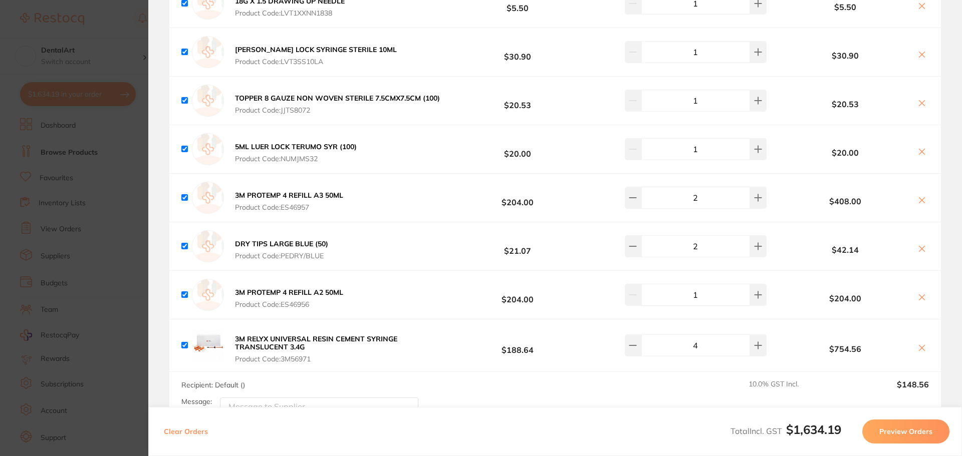
scroll to position [145, 0]
click at [911, 436] on button "Preview Orders" at bounding box center [905, 432] width 87 height 24
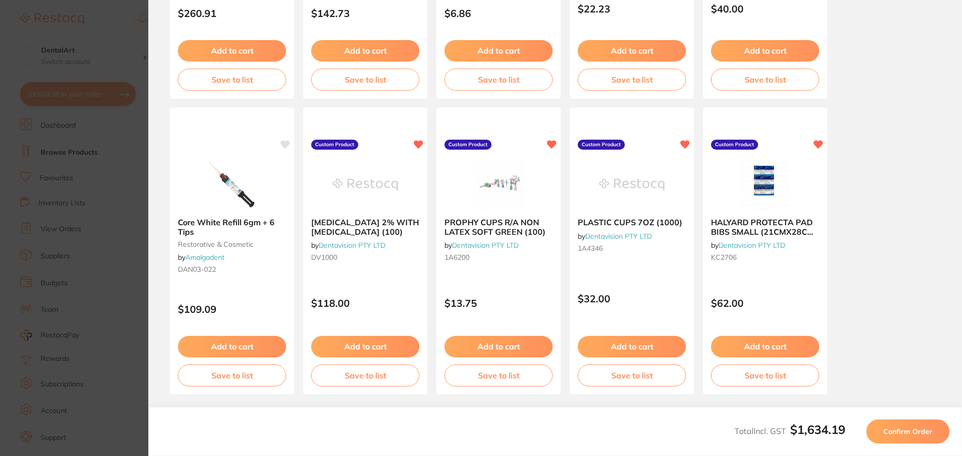
scroll to position [284, 0]
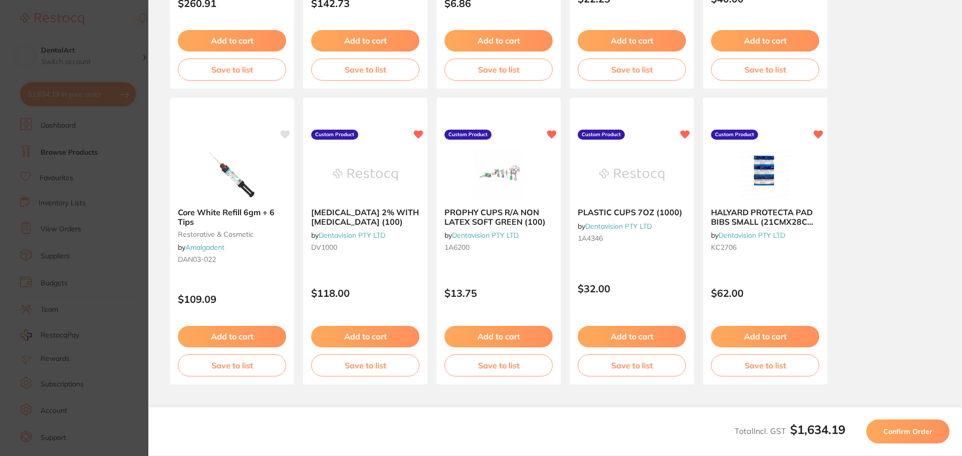
click at [918, 426] on button "Confirm Order" at bounding box center [907, 432] width 83 height 24
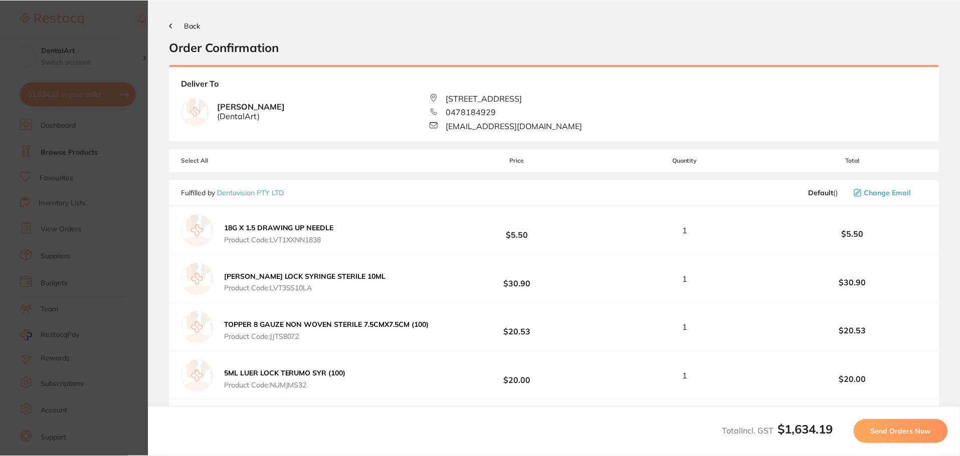
scroll to position [0, 0]
click at [918, 426] on button "Send Orders Now" at bounding box center [902, 432] width 94 height 24
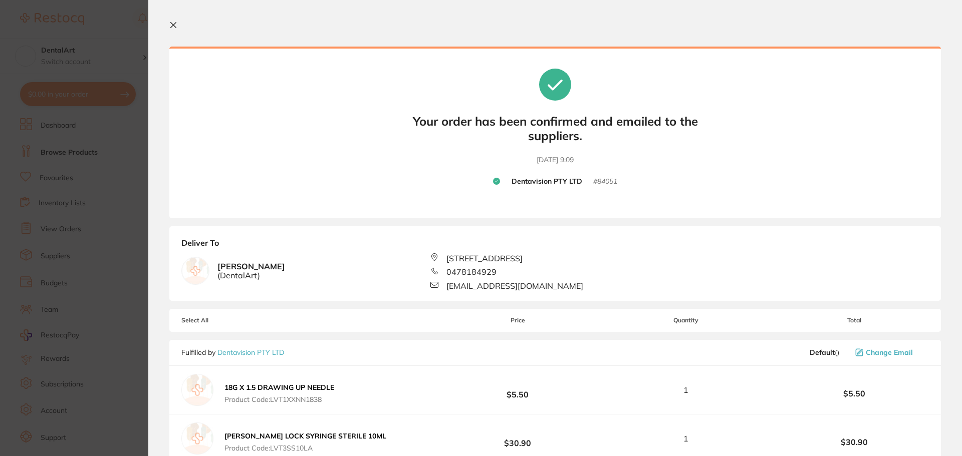
click at [176, 30] on button at bounding box center [175, 26] width 12 height 10
